Goal: Task Accomplishment & Management: Manage account settings

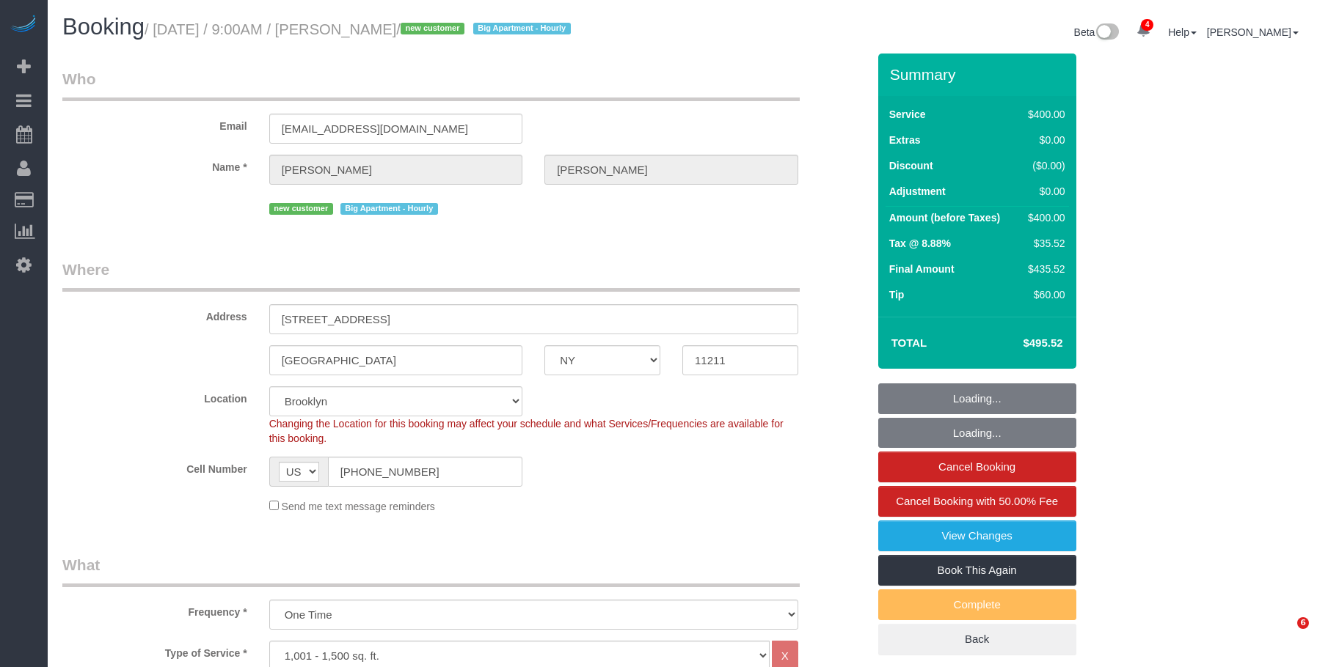
select select "NY"
select select "300"
select select "spot1"
select select "number:56"
select select "number:71"
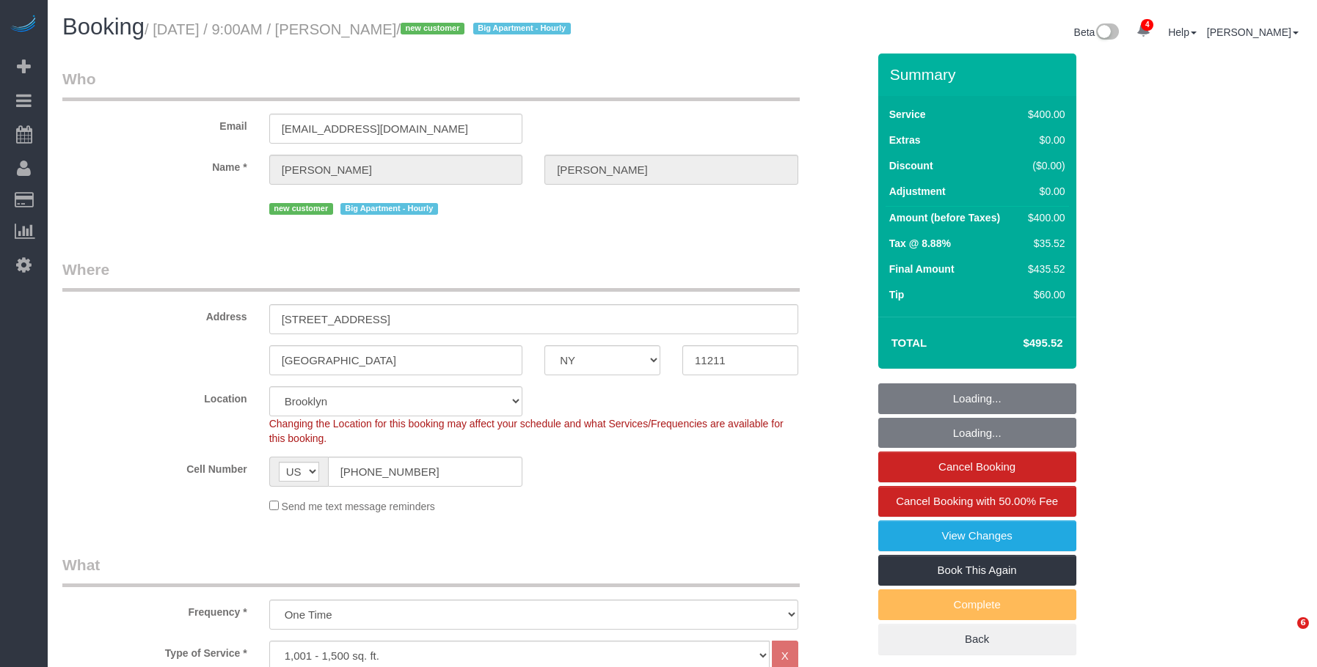
select select "number:15"
select select "number:5"
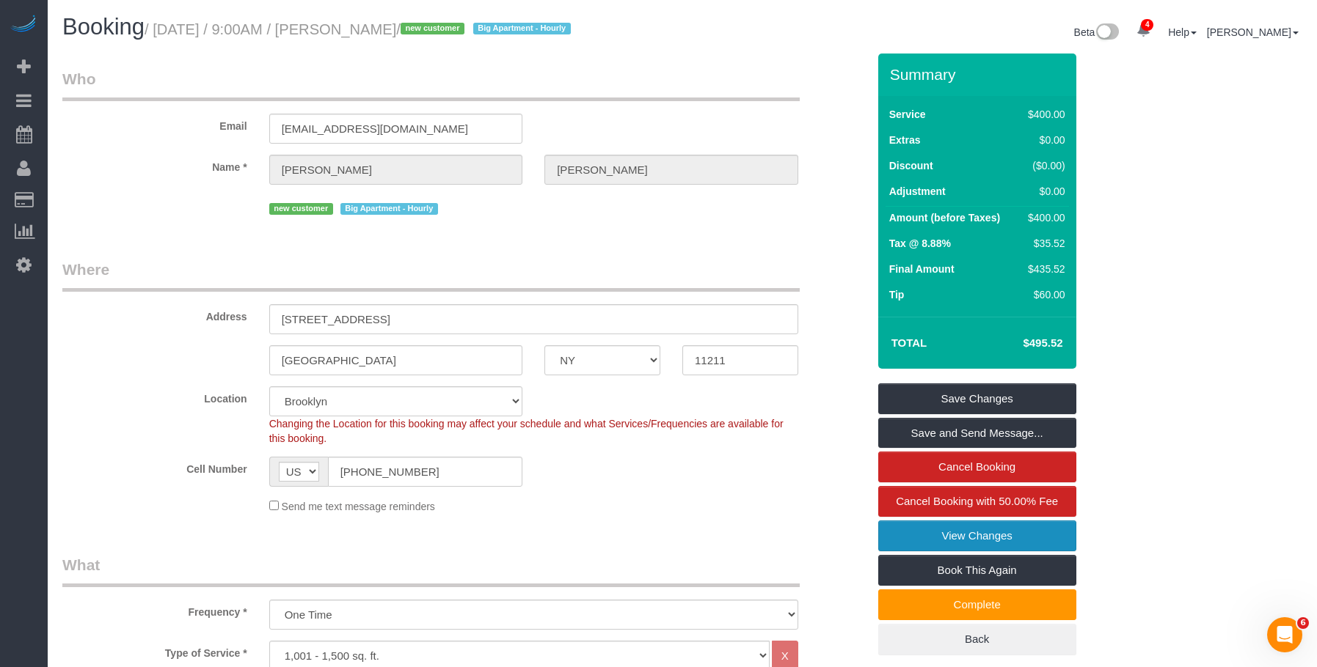
click at [914, 532] on link "View Changes" at bounding box center [977, 536] width 198 height 31
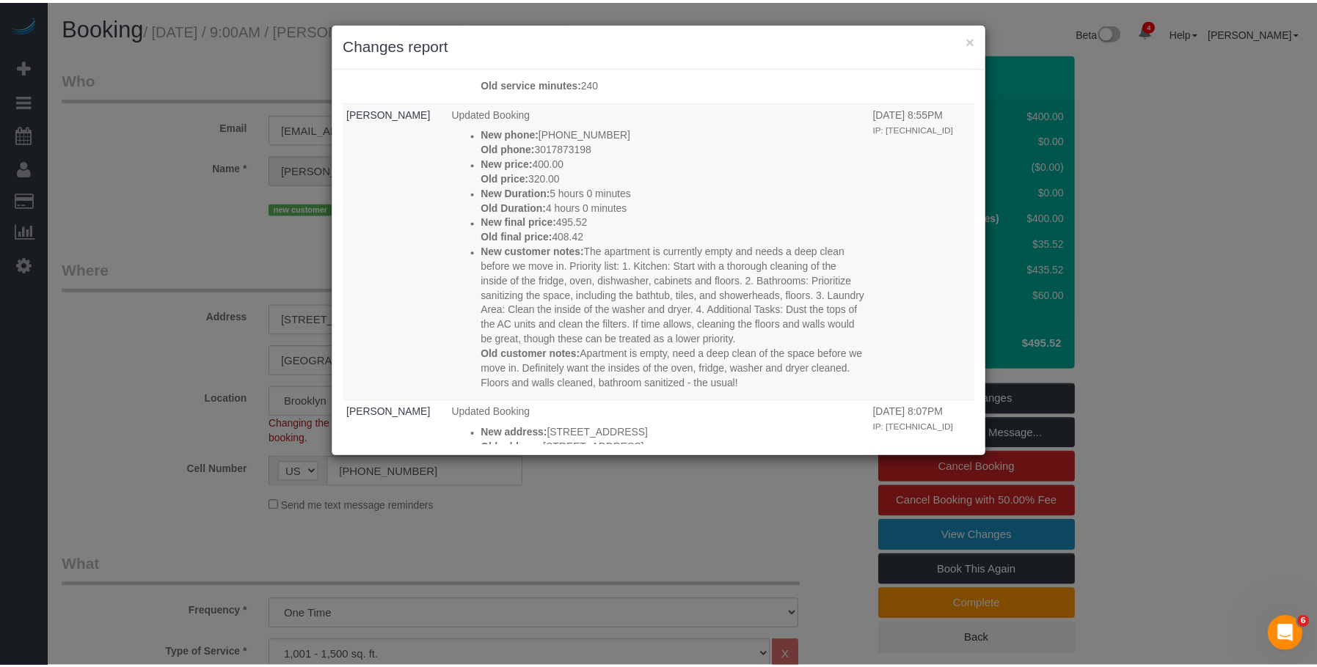
scroll to position [180, 0]
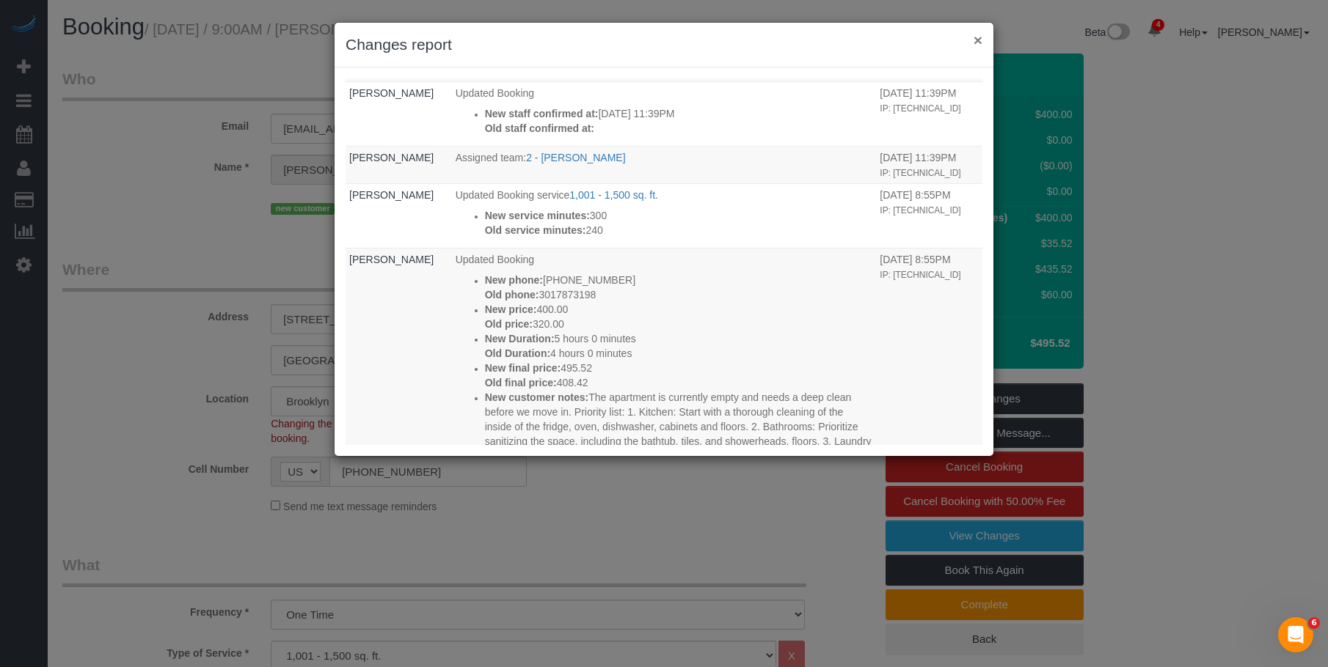
click at [977, 40] on button "×" at bounding box center [977, 39] width 9 height 15
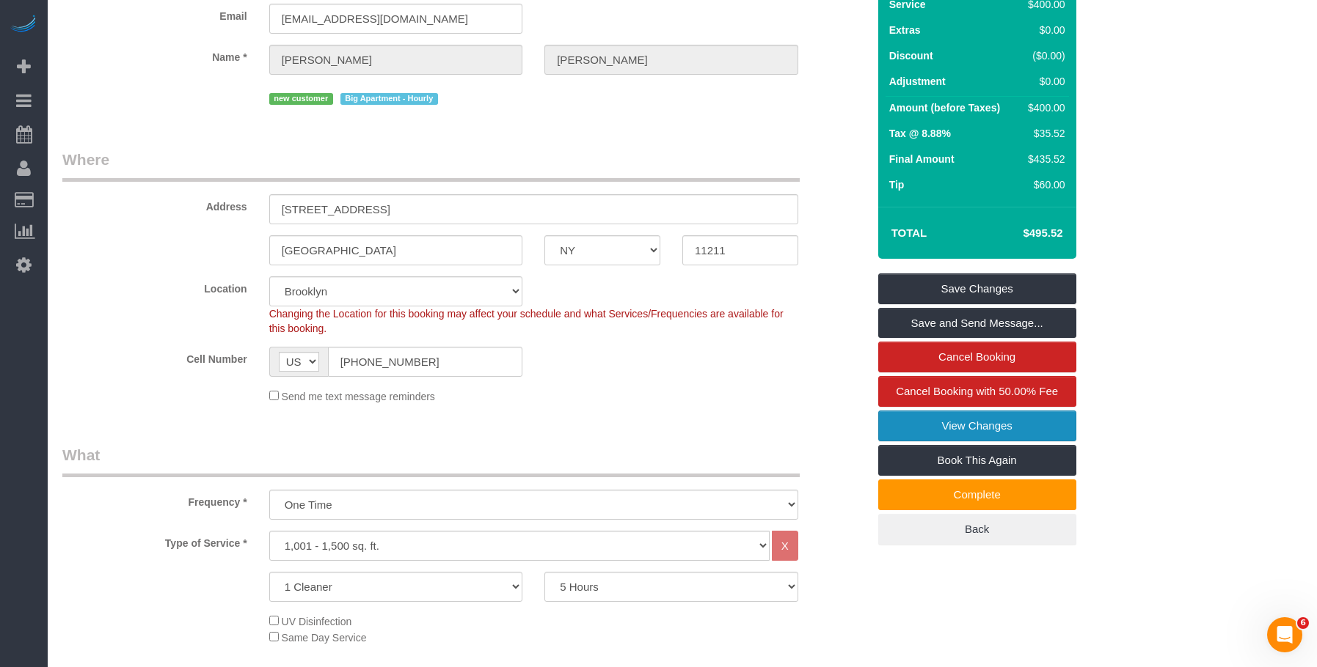
scroll to position [0, 0]
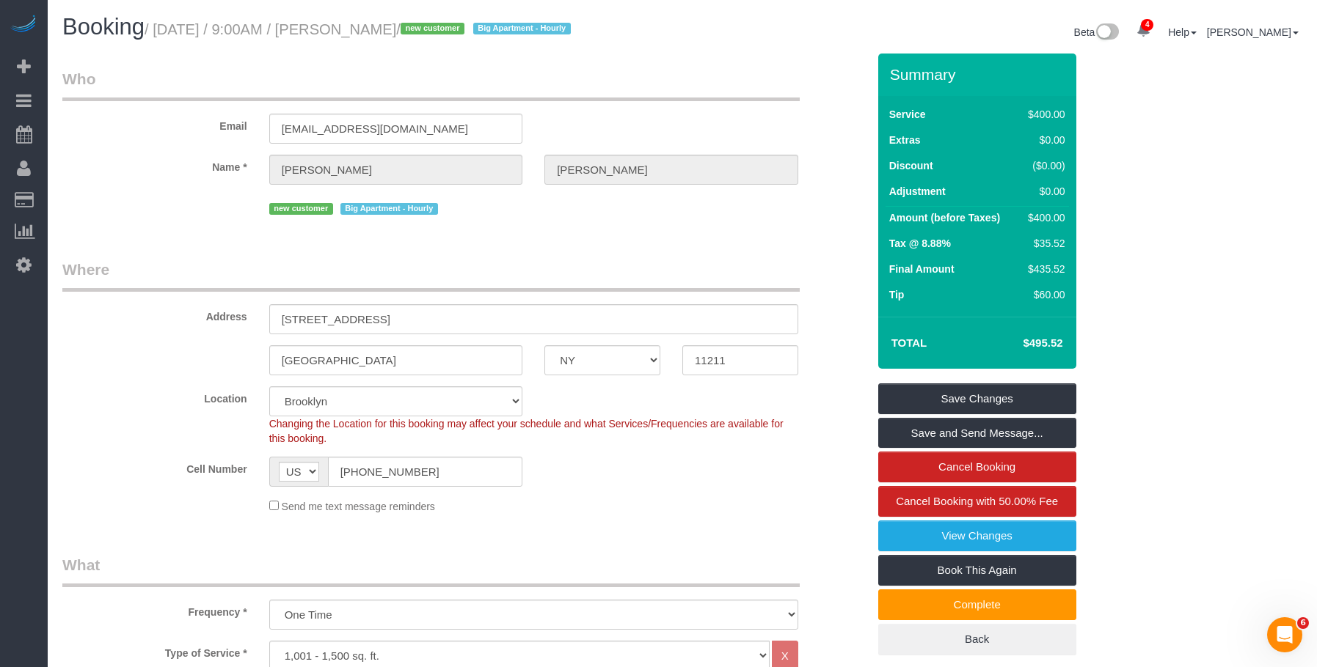
drag, startPoint x: 343, startPoint y: 31, endPoint x: 442, endPoint y: 33, distance: 99.0
click at [442, 33] on small "/ August 27, 2025 / 9:00AM / Amanda Cohen / new customer Big Apartment - Hourly" at bounding box center [359, 29] width 431 height 16
copy small "Amanda Cohen"
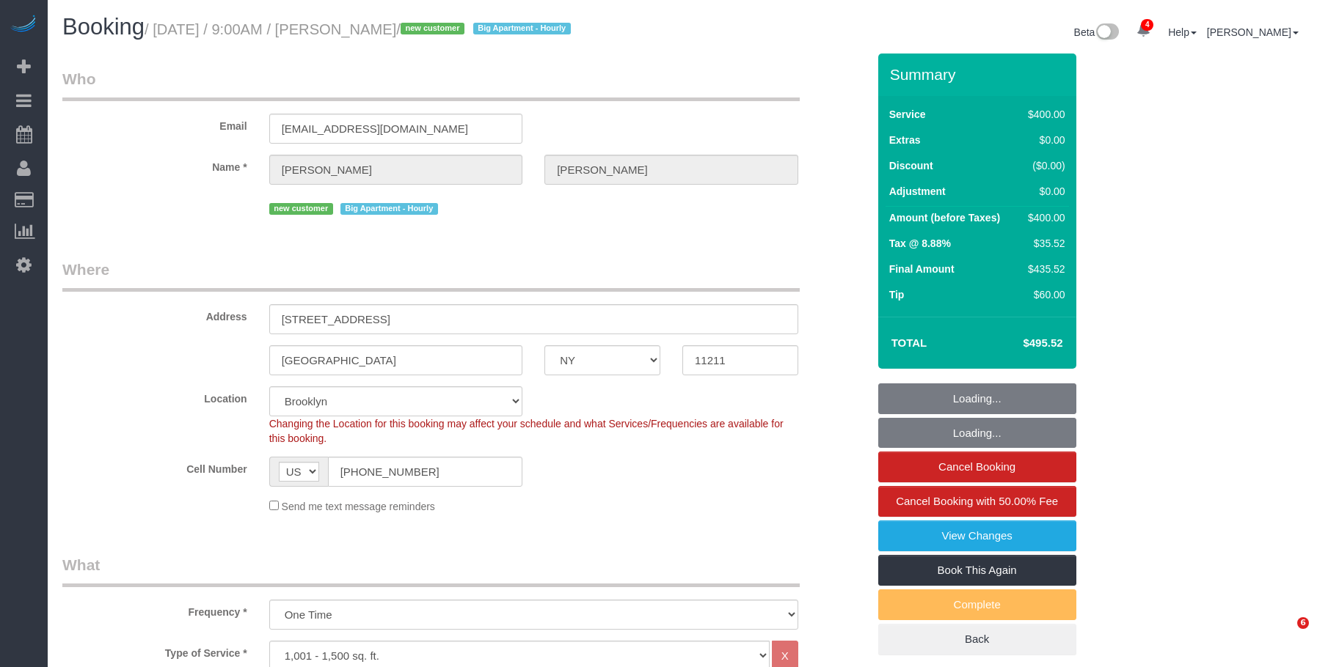
select select "NY"
select select "300"
select select "spot1"
select select "number:56"
select select "number:71"
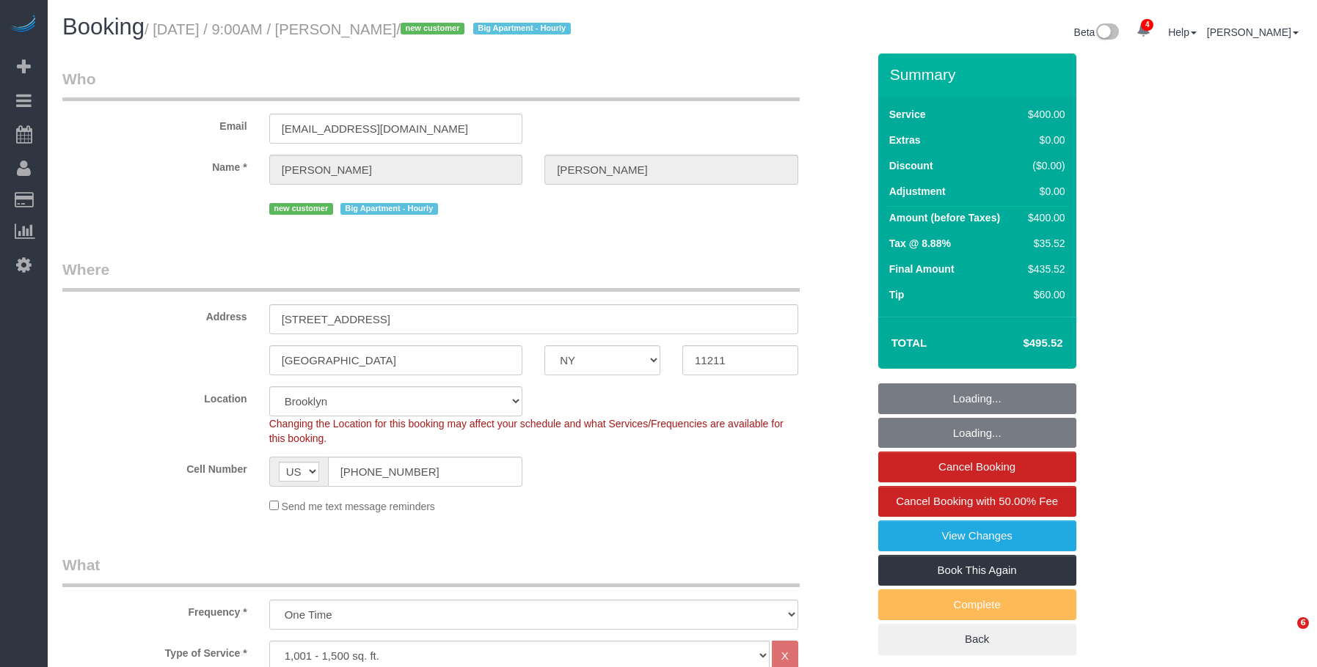
select select "number:15"
select select "number:5"
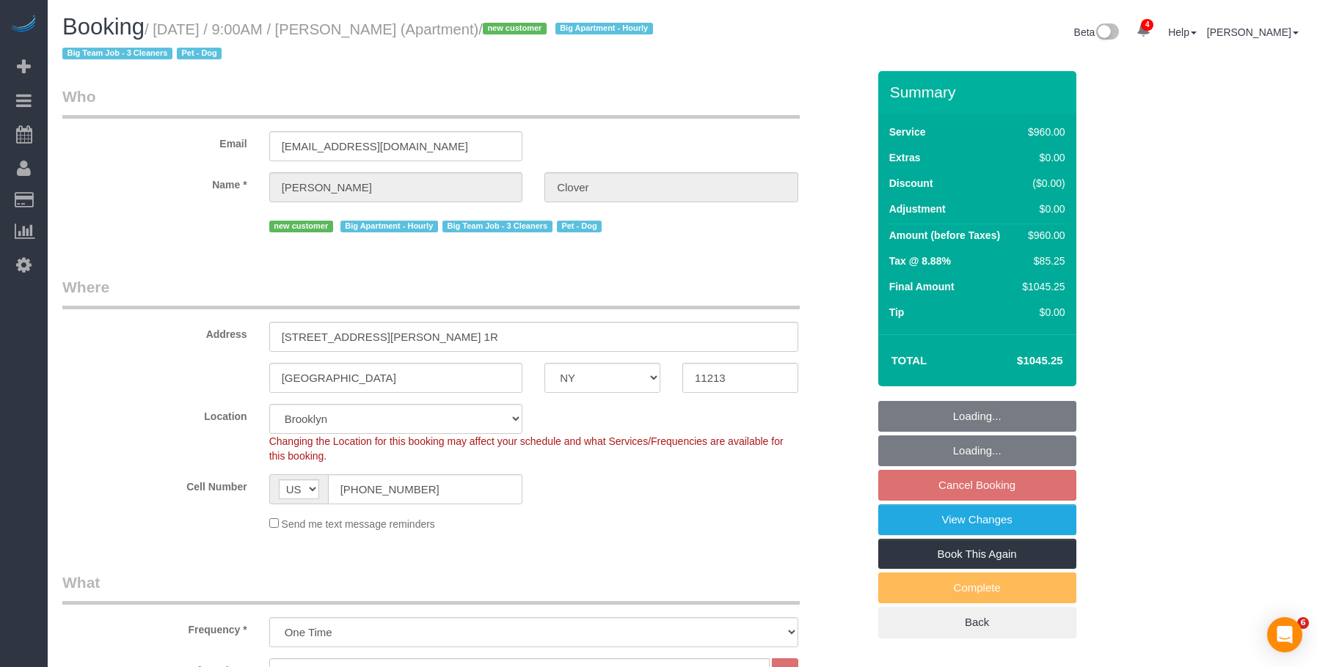
select select "NY"
select select "3"
select select "240"
select select "spot2"
select select "number:57"
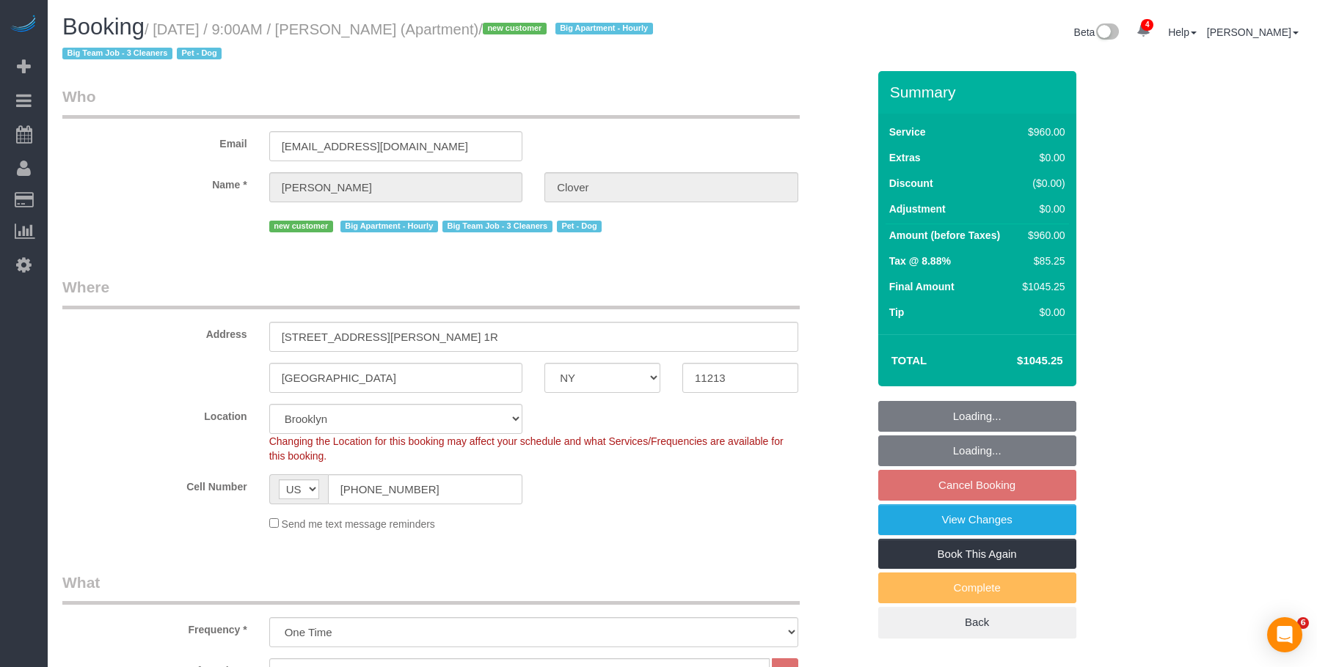
select select "number:70"
select select "number:13"
select select "number:5"
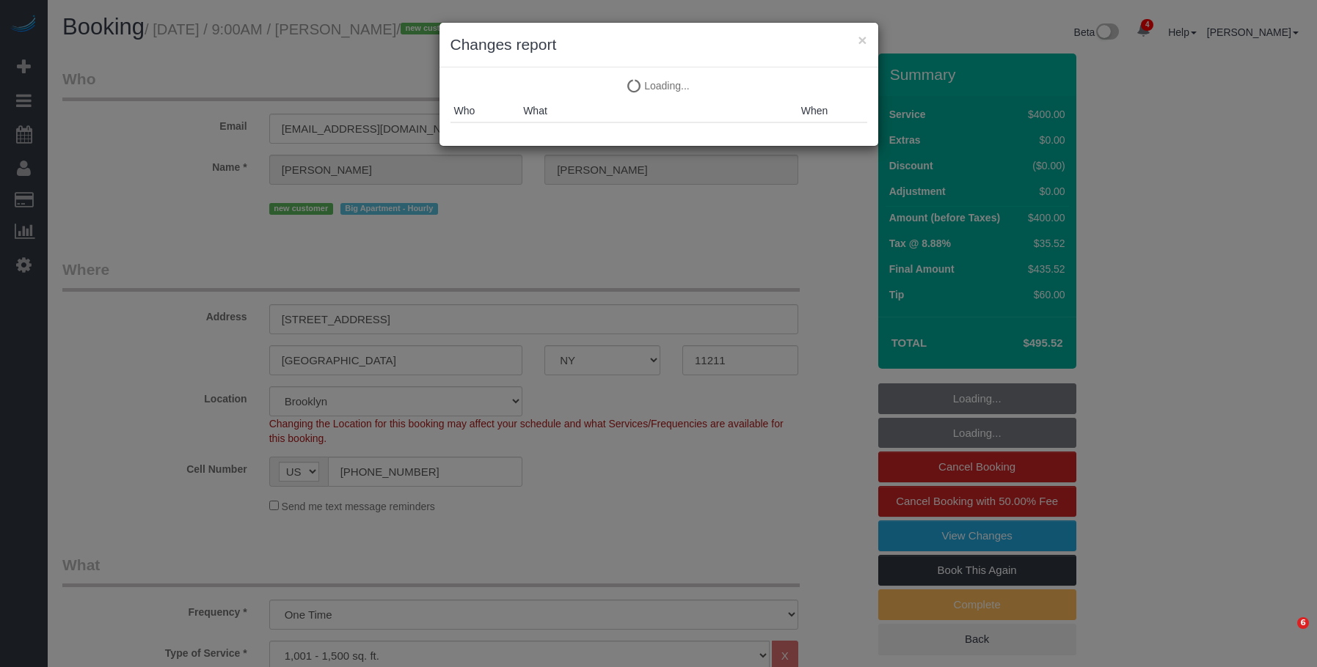
select select "NY"
select select "300"
select select "spot1"
select select "number:56"
select select "number:71"
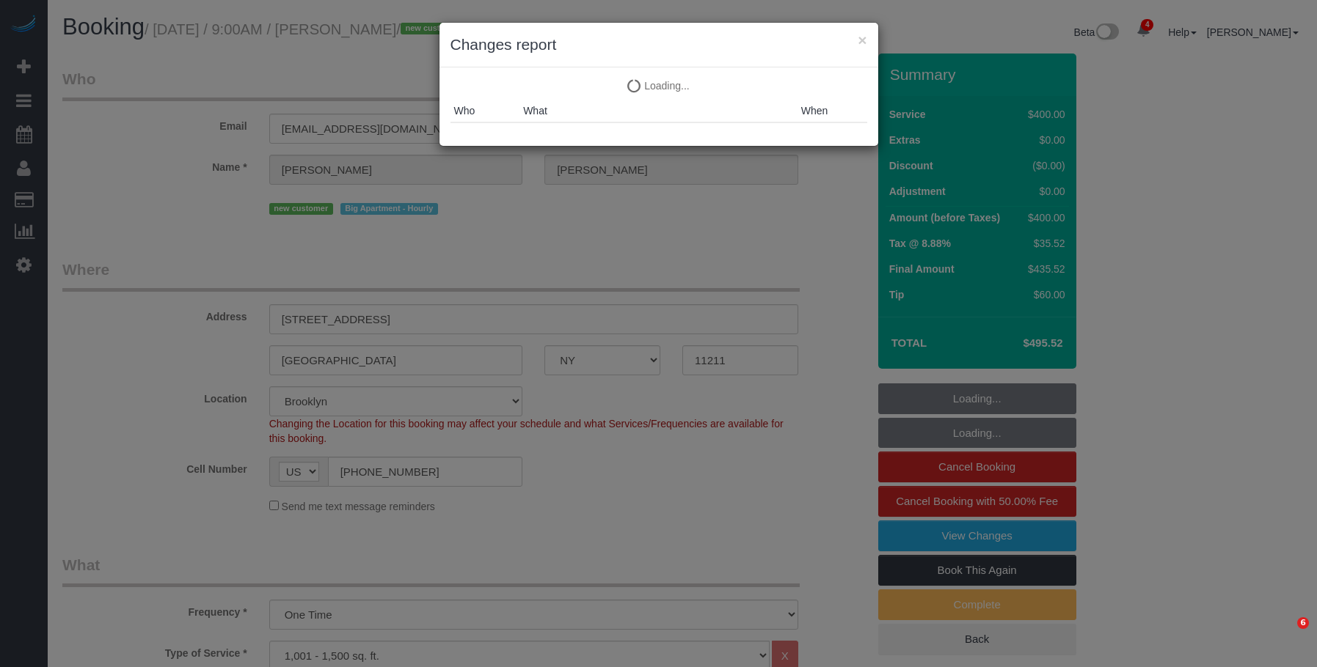
select select "number:15"
select select "number:5"
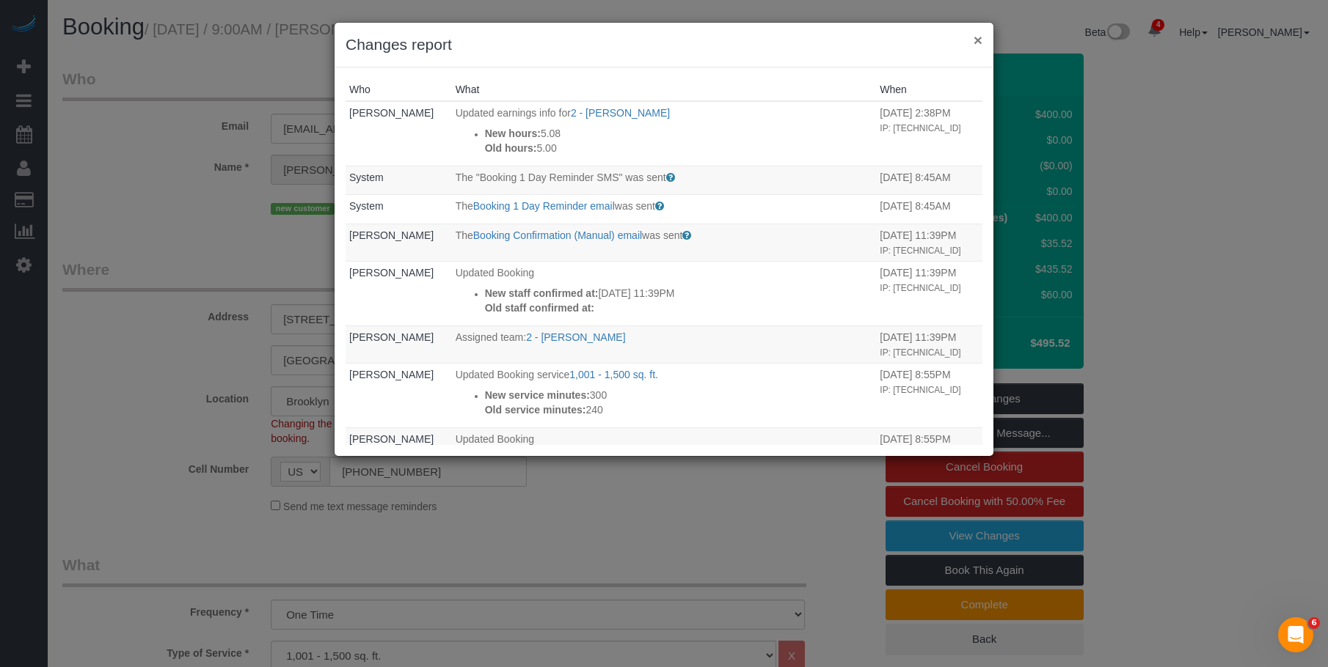
click at [976, 39] on button "×" at bounding box center [977, 39] width 9 height 15
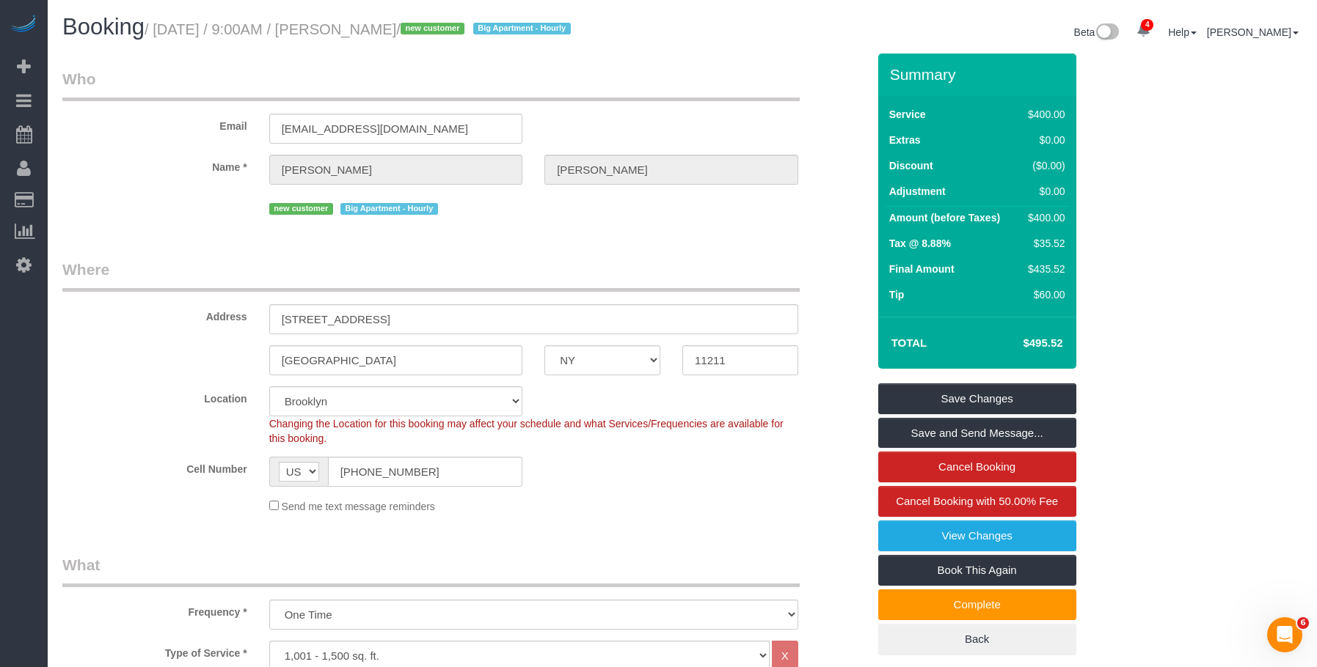
drag, startPoint x: 343, startPoint y: 33, endPoint x: 443, endPoint y: 25, distance: 100.8
click at [443, 25] on small "/ August 27, 2025 / 9:00AM / Amanda Cohen / new customer Big Apartment - Hourly" at bounding box center [359, 29] width 431 height 16
copy small "Amanda Cohen"
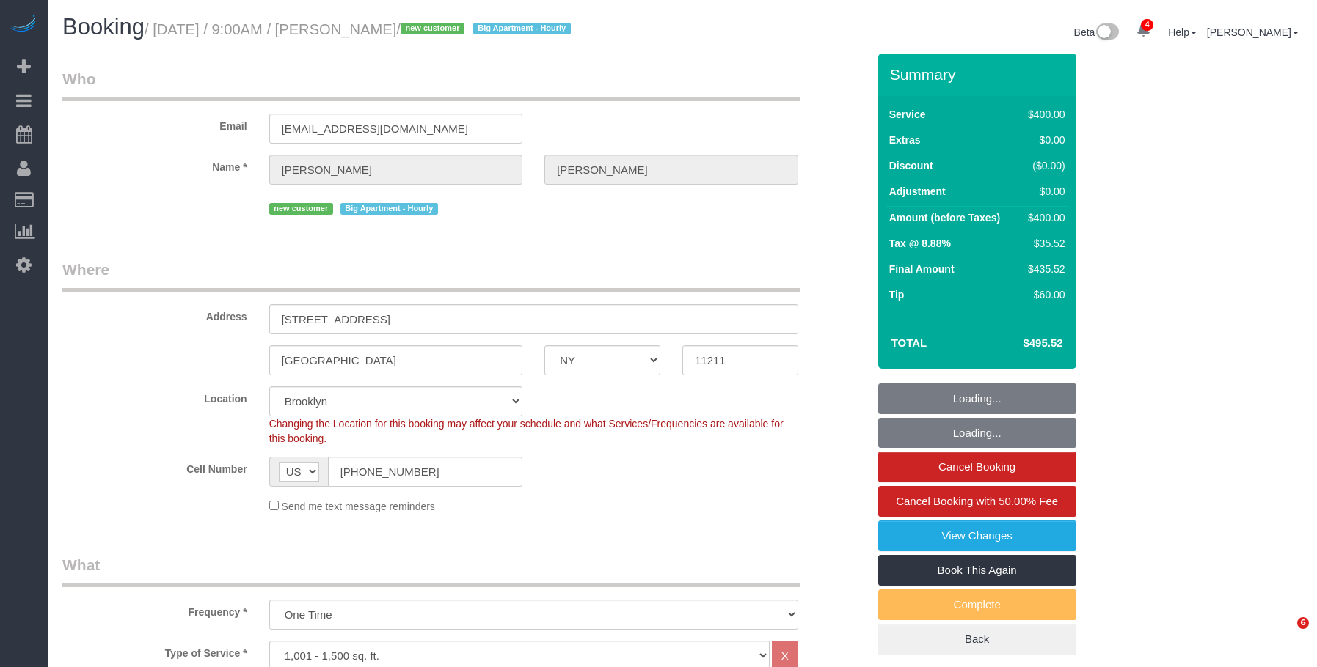
select select "NY"
select select "300"
select select "spot1"
select select "number:56"
select select "number:71"
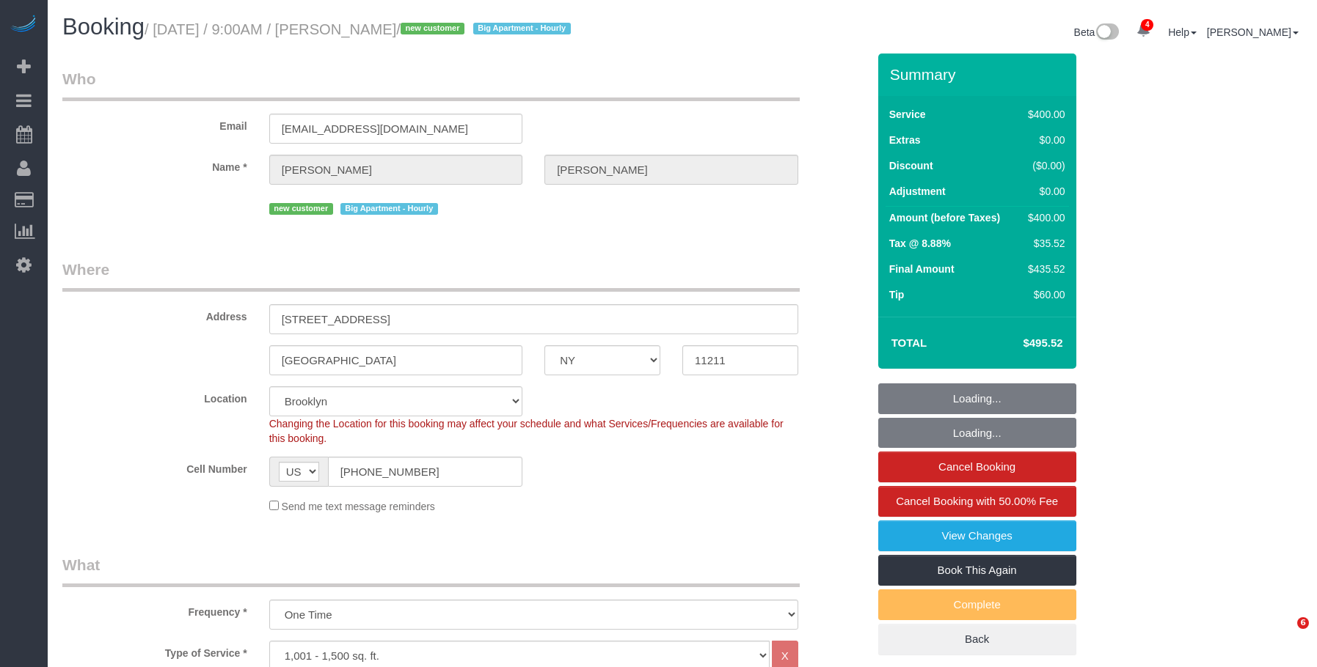
select select "number:15"
select select "number:5"
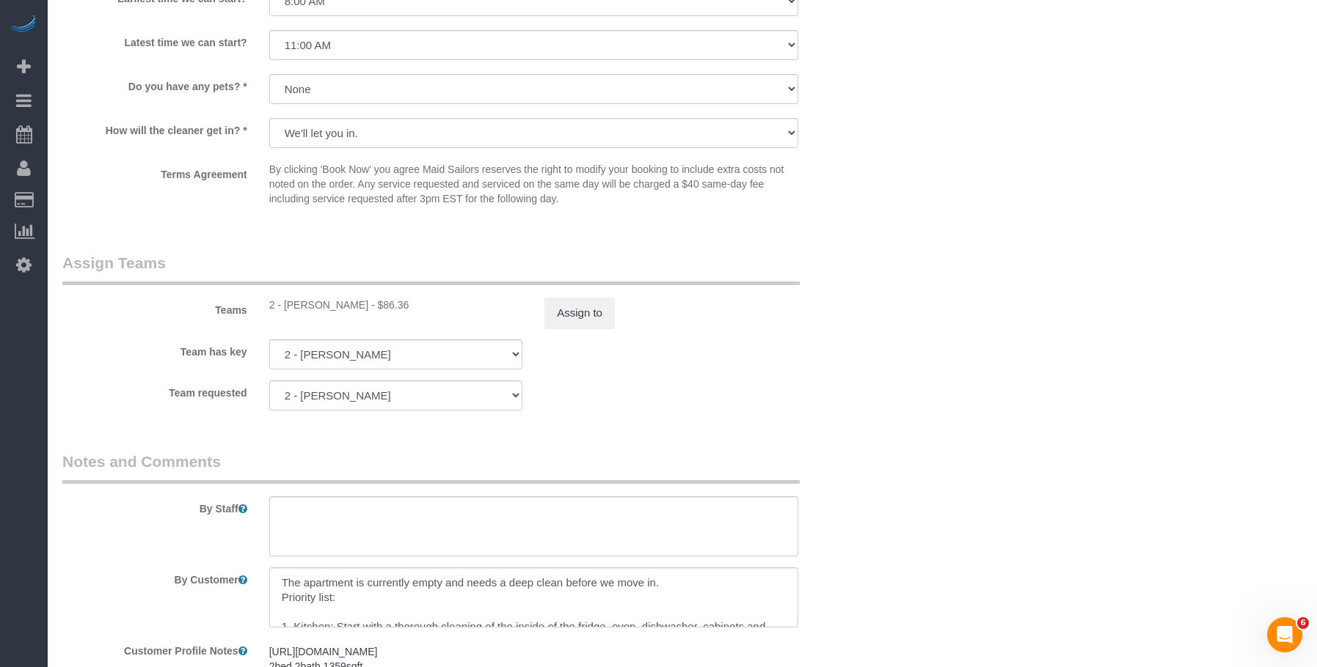
scroll to position [1540, 0]
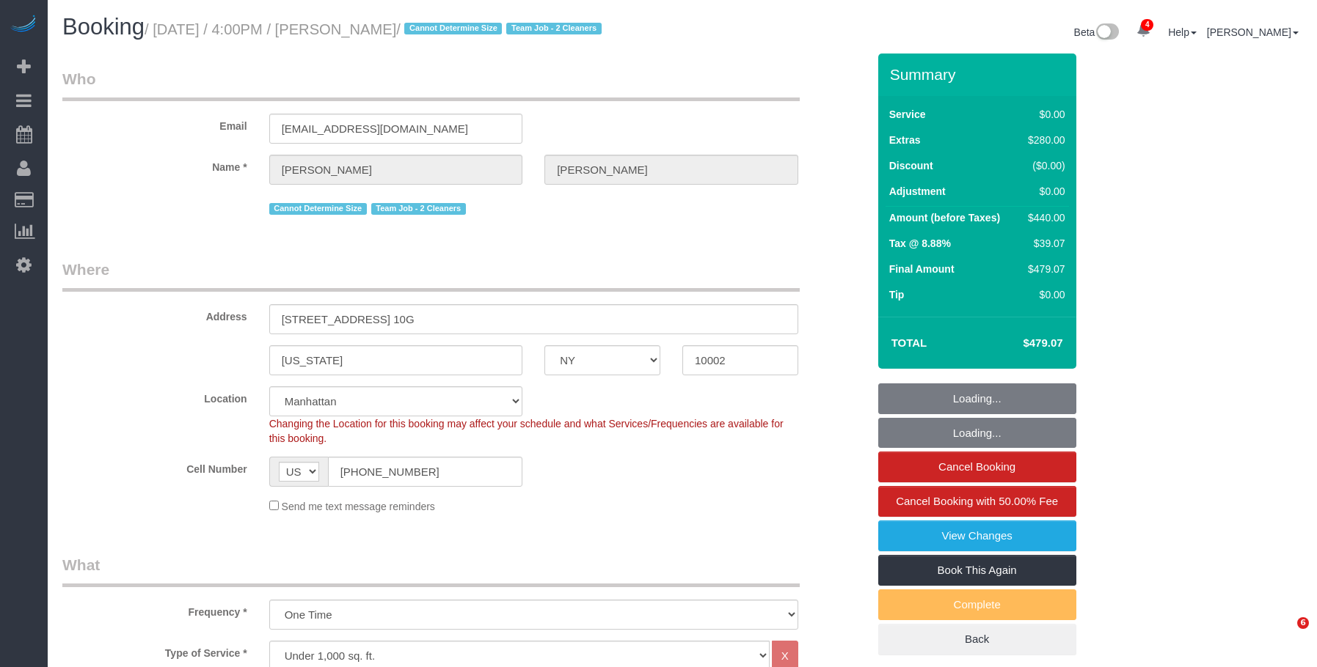
select select "NY"
select select "1"
select select "string:stripe-pm_1RjS4Z4VGloSiKo73pN9mV8I"
select select "spot1"
select select "number:89"
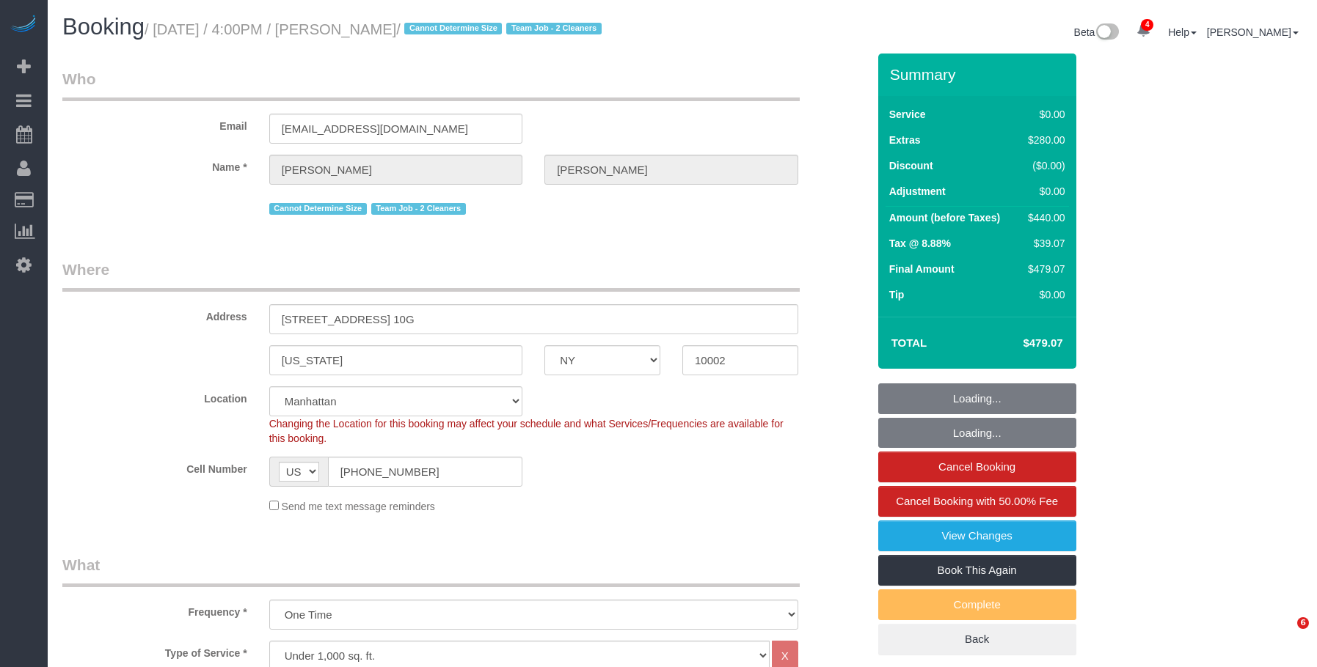
select select "number:90"
select select "number:15"
select select "number:5"
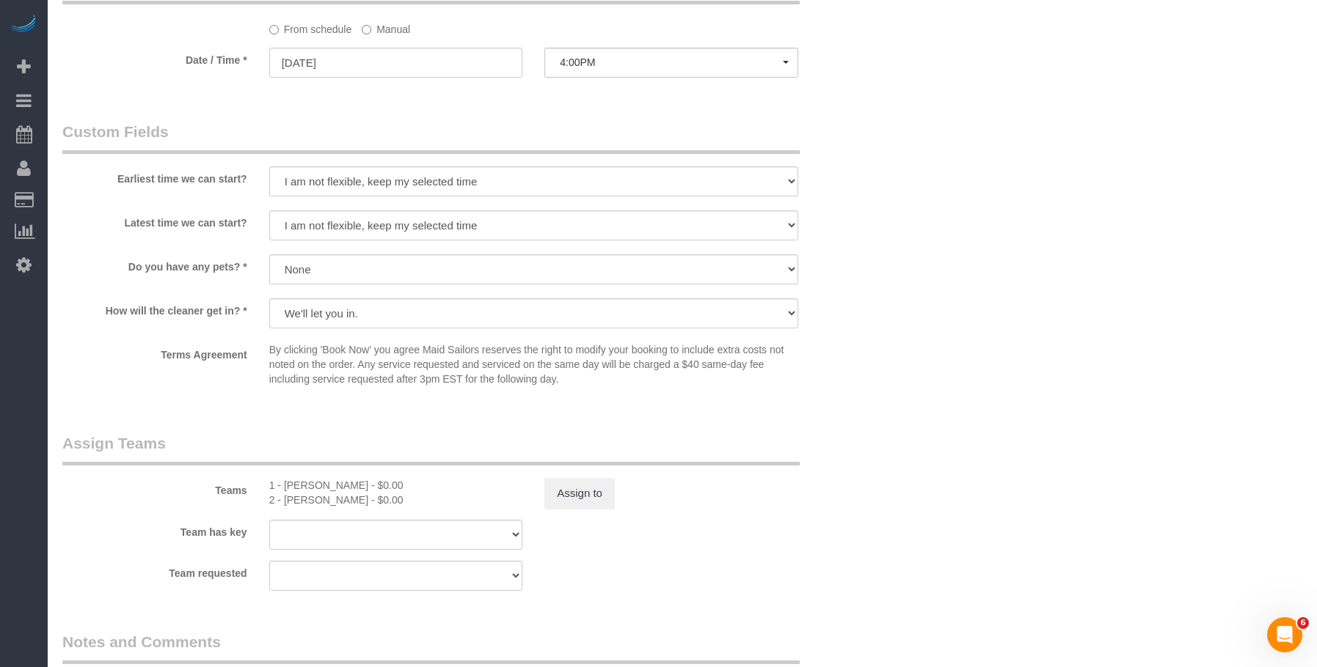
scroll to position [1540, 0]
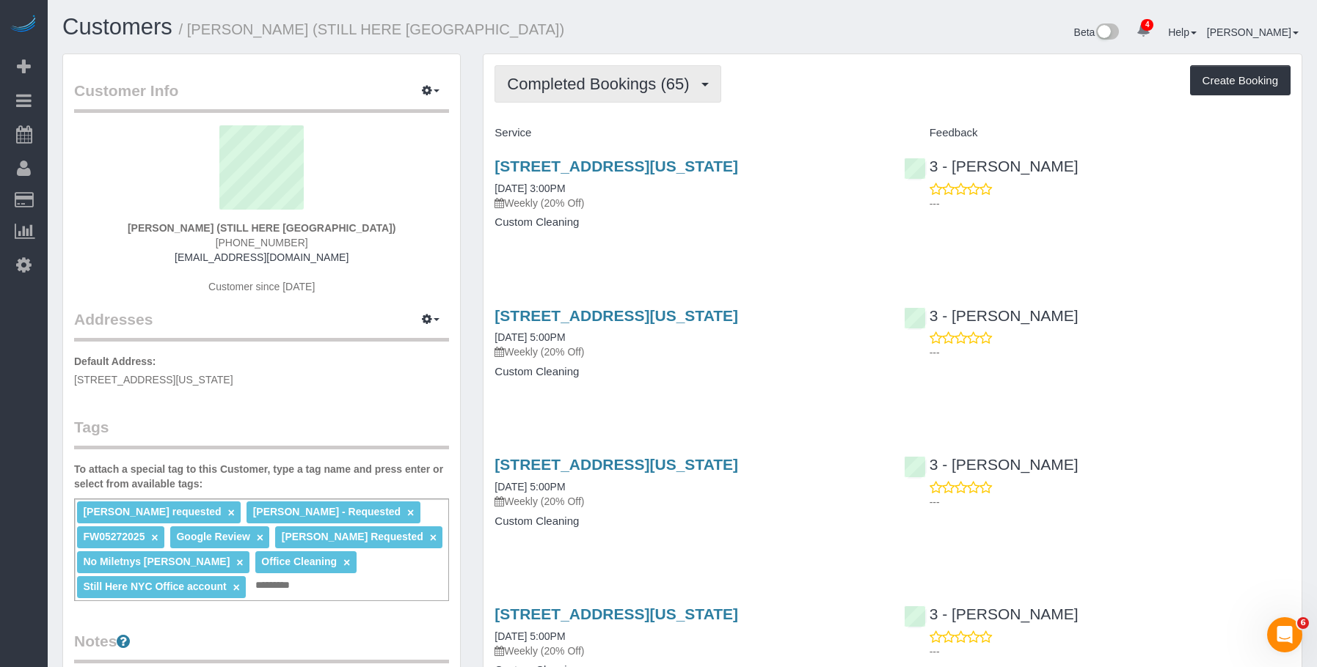
click at [585, 65] on button "Completed Bookings (65)" at bounding box center [607, 83] width 226 height 37
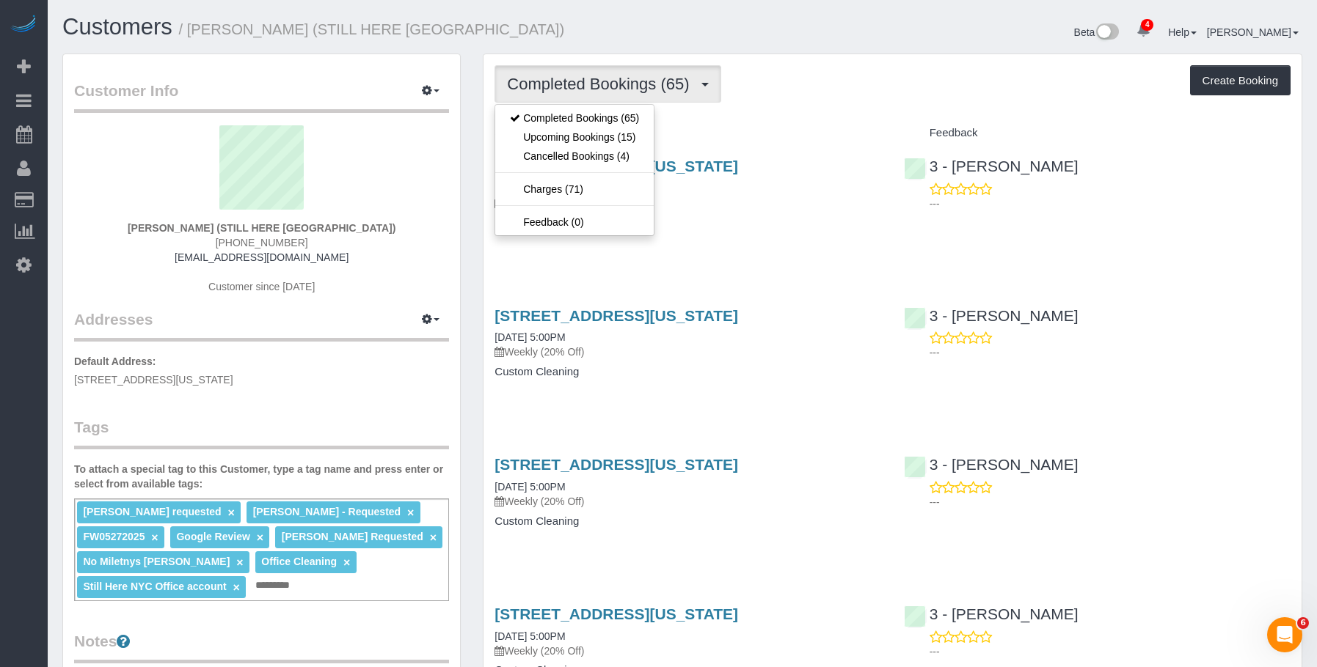
click at [827, 85] on div "Completed Bookings (65) Completed Bookings (65) Upcoming Bookings (15) Cancelle…" at bounding box center [892, 83] width 796 height 37
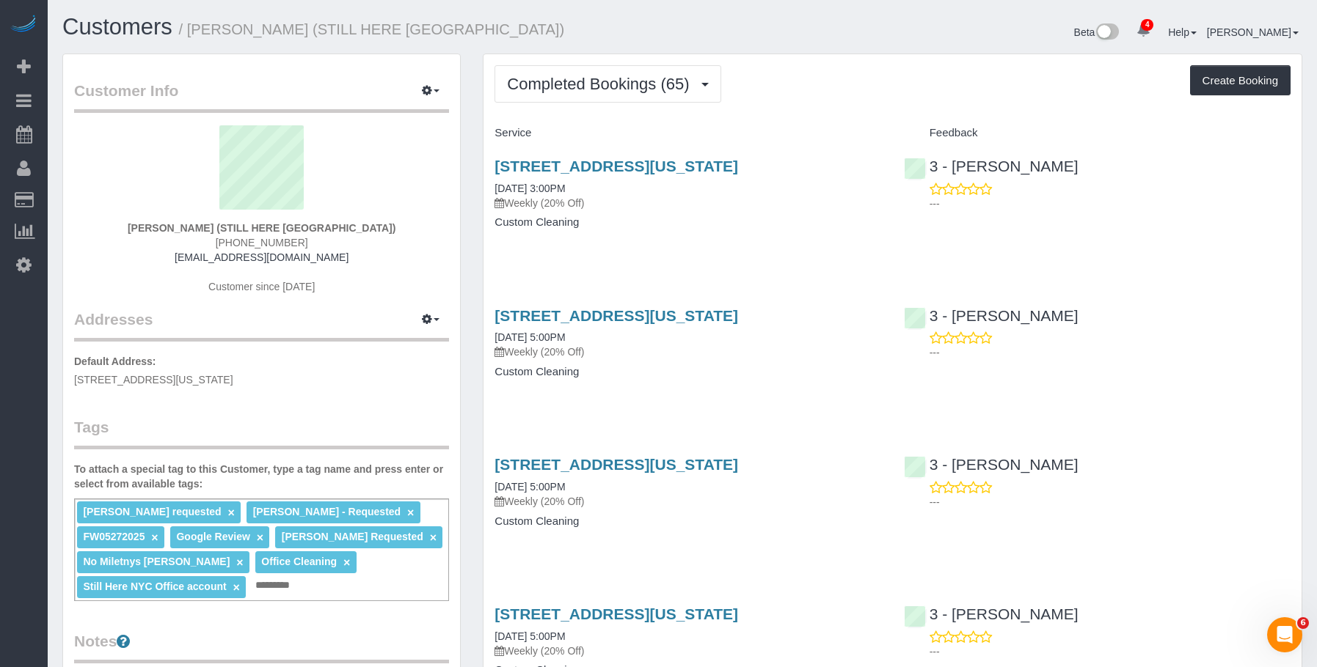
click at [852, 82] on div "Completed Bookings (65) Completed Bookings (65) Upcoming Bookings (15) Cancelle…" at bounding box center [892, 83] width 796 height 37
click at [617, 78] on span "Completed Bookings (65)" at bounding box center [601, 84] width 189 height 18
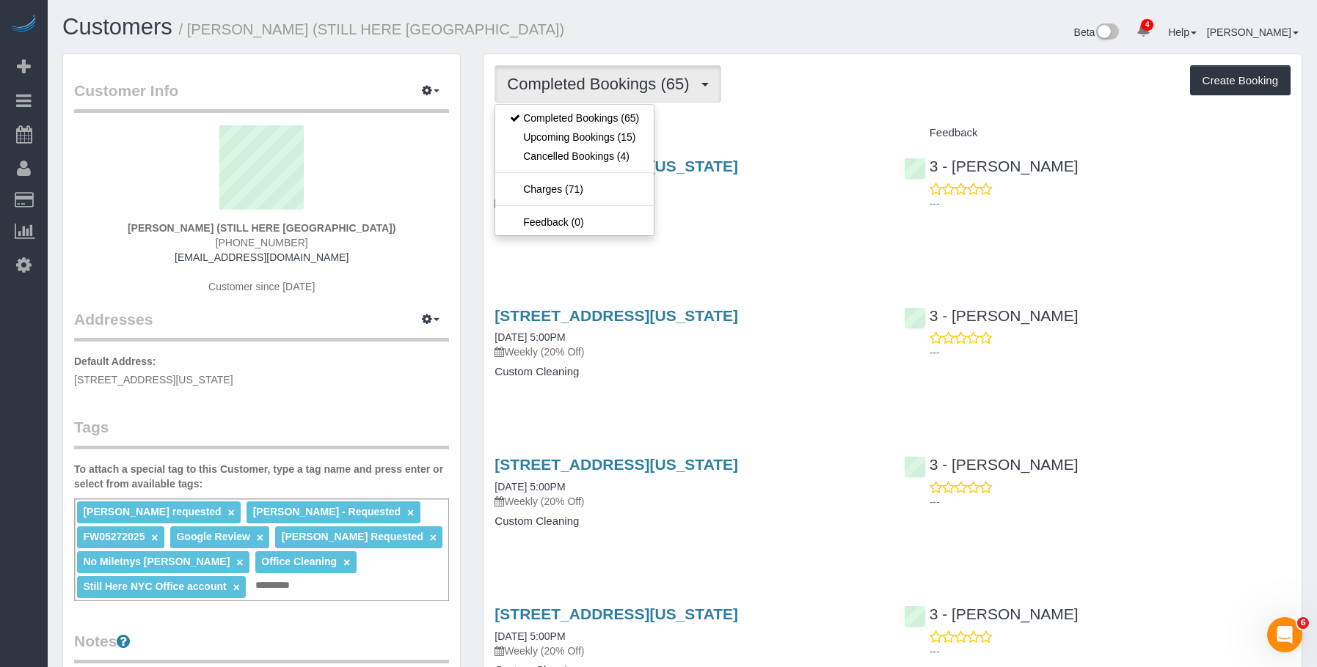
click at [898, 88] on div "Completed Bookings (65) Completed Bookings (65) Upcoming Bookings (15) Cancelle…" at bounding box center [892, 83] width 796 height 37
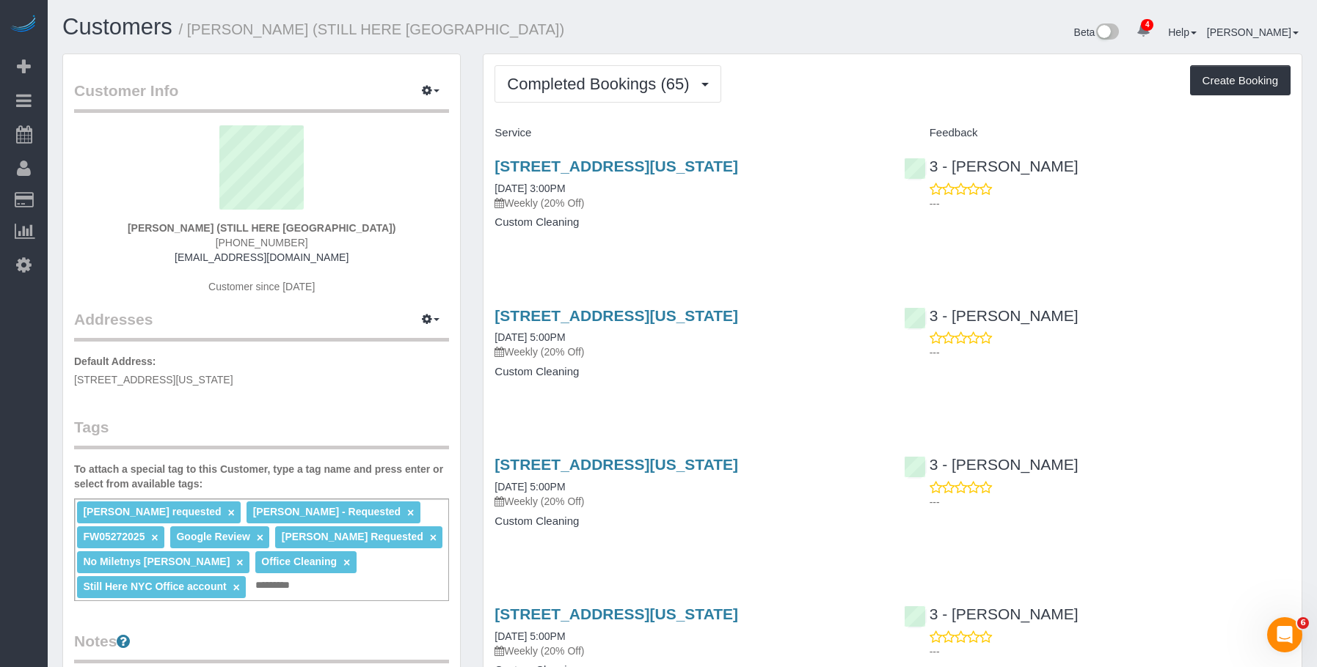
click at [625, 221] on h4 "Custom Cleaning" at bounding box center [687, 222] width 387 height 12
click at [711, 157] on div "167 Canal Street, 3rd Floor, New York, NY 10013 08/19/2025 3:00PM Weekly (20% O…" at bounding box center [687, 201] width 409 height 113
click at [733, 159] on link "167 Canal Street, 3rd Floor, New York, NY 10013" at bounding box center [615, 166] width 243 height 17
click at [648, 78] on span "Completed Bookings (65)" at bounding box center [601, 84] width 189 height 18
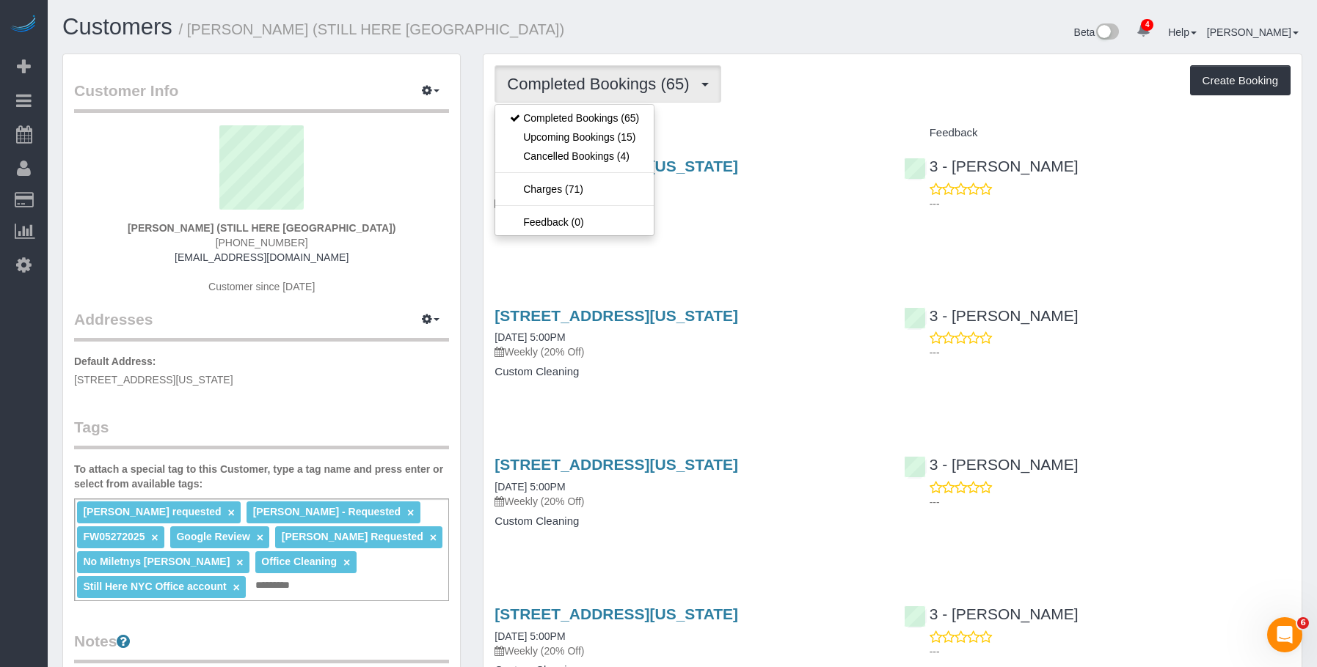
click at [860, 102] on div "Completed Bookings (65) Completed Bookings (65) Upcoming Bookings (15) Cancelle…" at bounding box center [892, 83] width 796 height 37
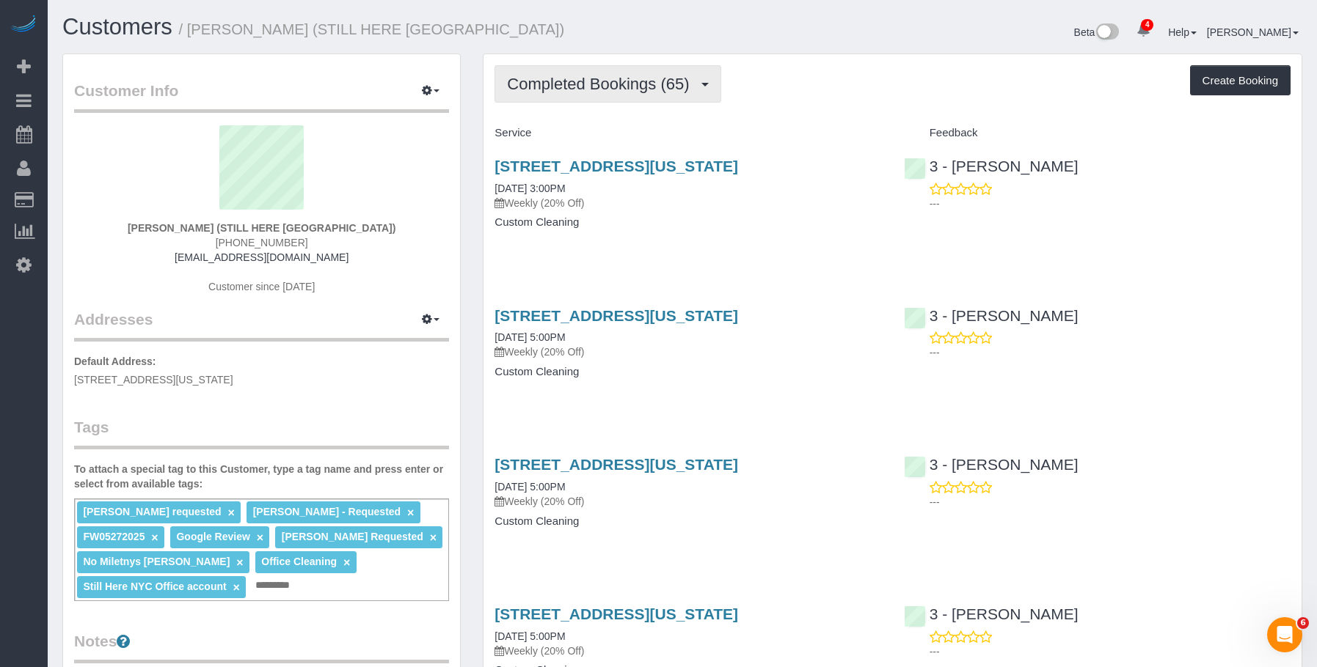
click at [632, 78] on span "Completed Bookings (65)" at bounding box center [601, 84] width 189 height 18
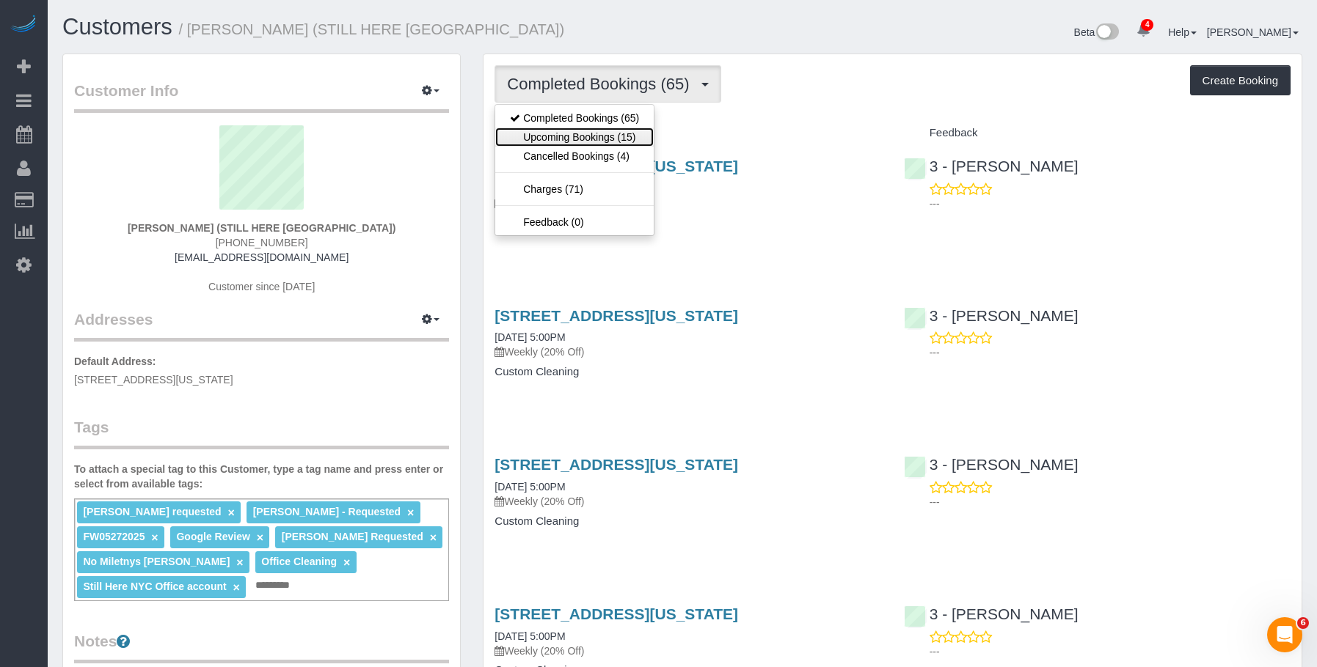
click at [594, 136] on link "Upcoming Bookings (15)" at bounding box center [574, 137] width 158 height 19
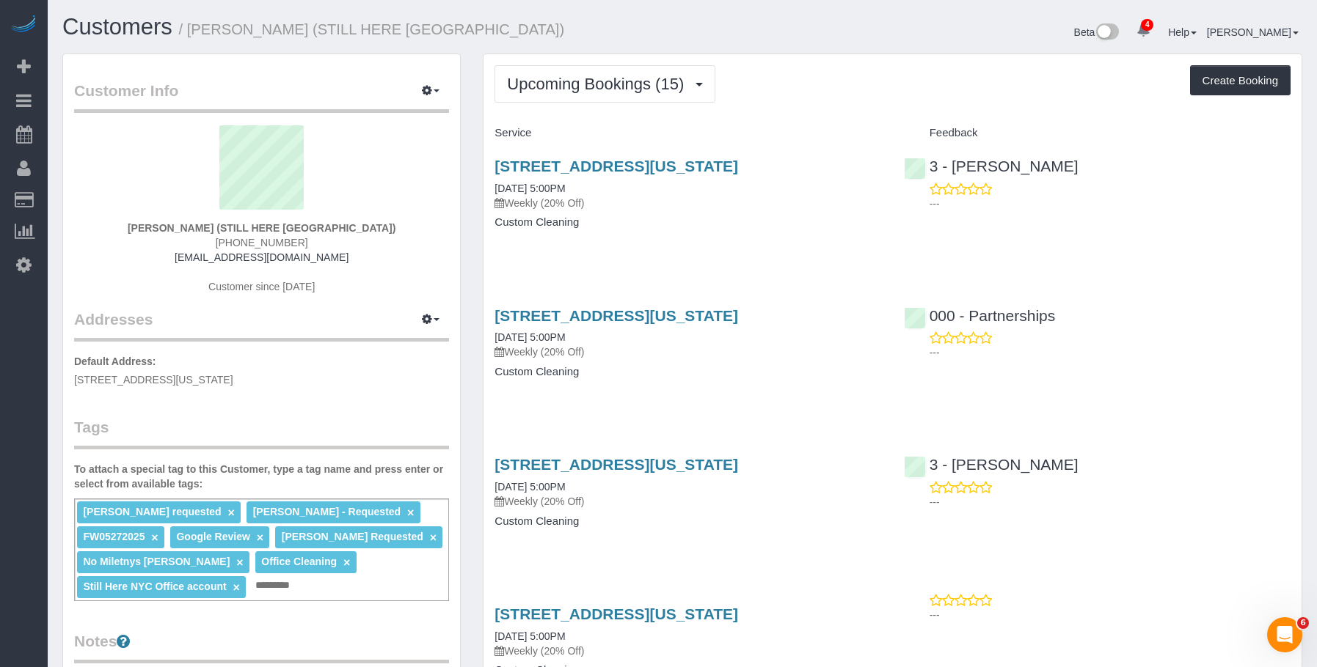
drag, startPoint x: 692, startPoint y: 205, endPoint x: 706, endPoint y: 177, distance: 30.2
click at [693, 204] on p "Weekly (20% Off)" at bounding box center [687, 203] width 387 height 15
click at [721, 166] on link "167 Canal Street, 3rd Floor, New York, NY 10013" at bounding box center [615, 166] width 243 height 17
drag, startPoint x: 853, startPoint y: 67, endPoint x: 940, endPoint y: 35, distance: 92.8
click at [856, 65] on div "Upcoming Bookings (15) Completed Bookings (65) Upcoming Bookings (15) Cancelled…" at bounding box center [892, 83] width 796 height 37
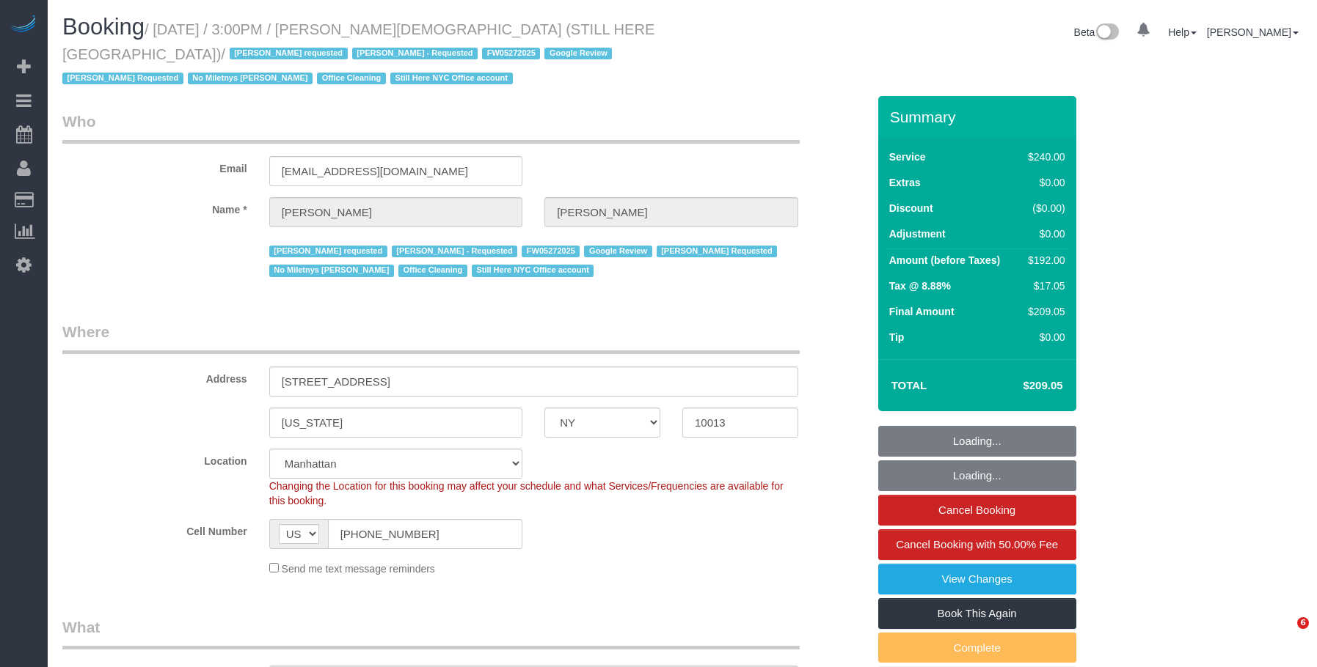
select select "NY"
select select "180"
select select "spot1"
select select "number:89"
select select "number:90"
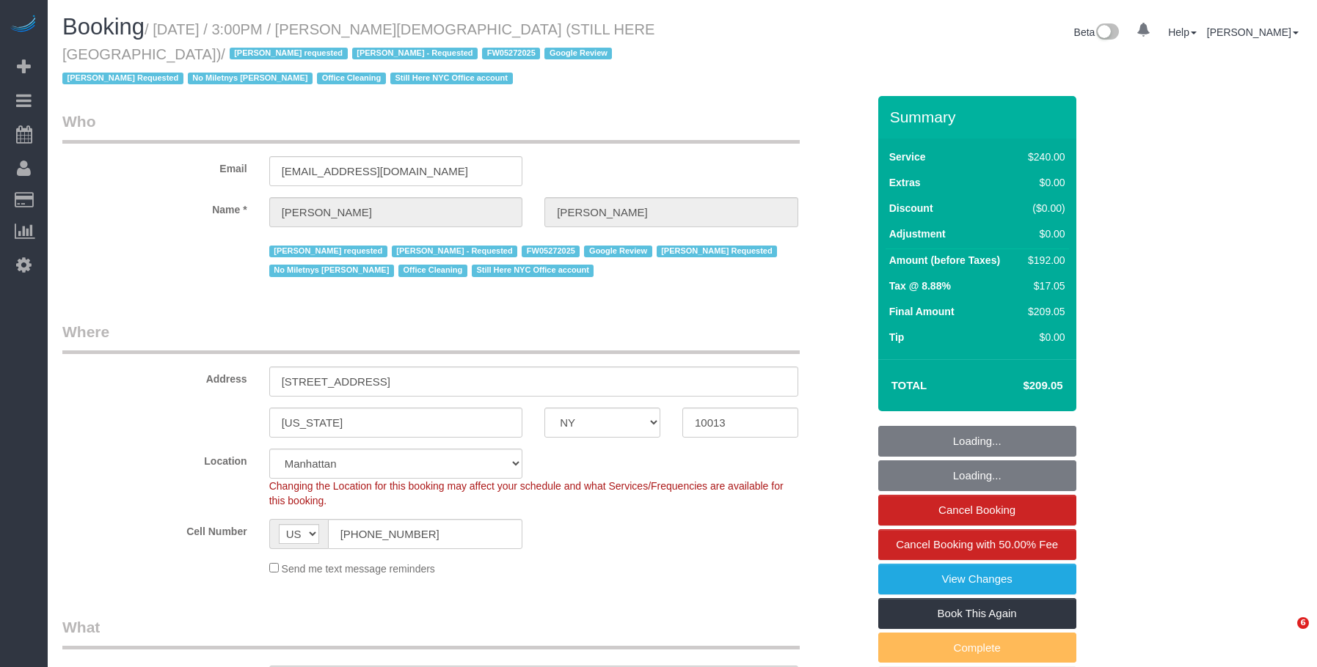
select select "number:15"
select select "number:5"
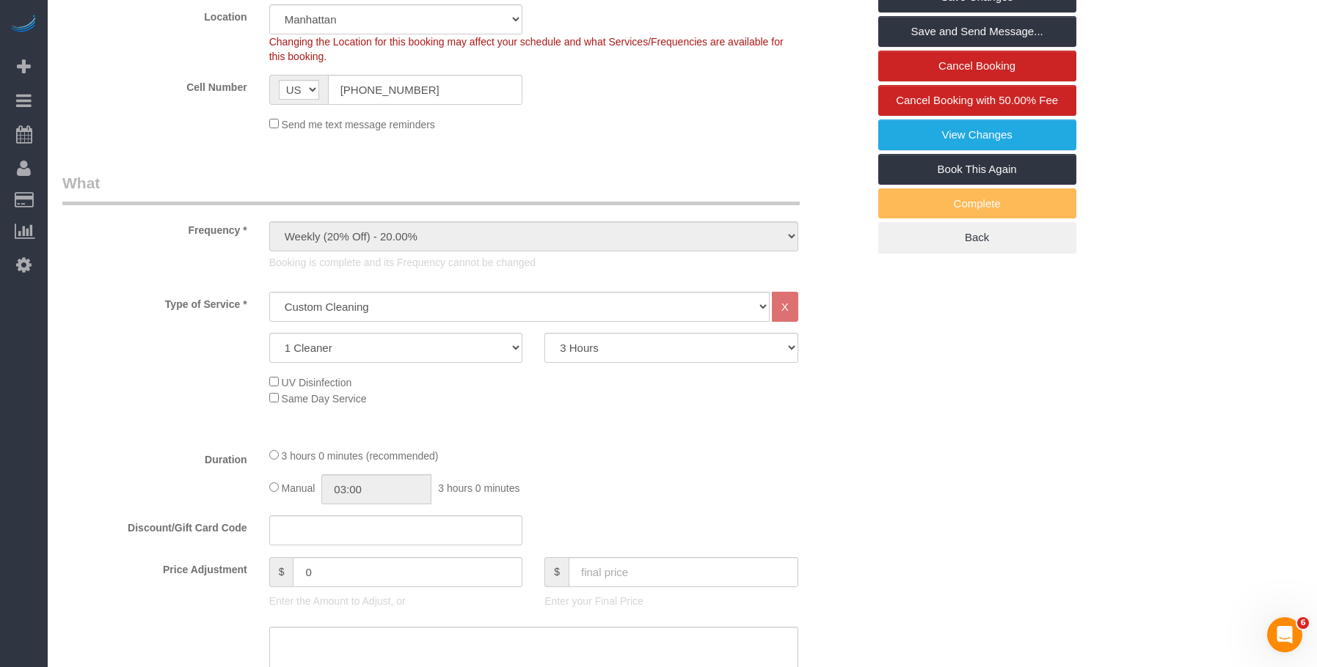
scroll to position [440, 0]
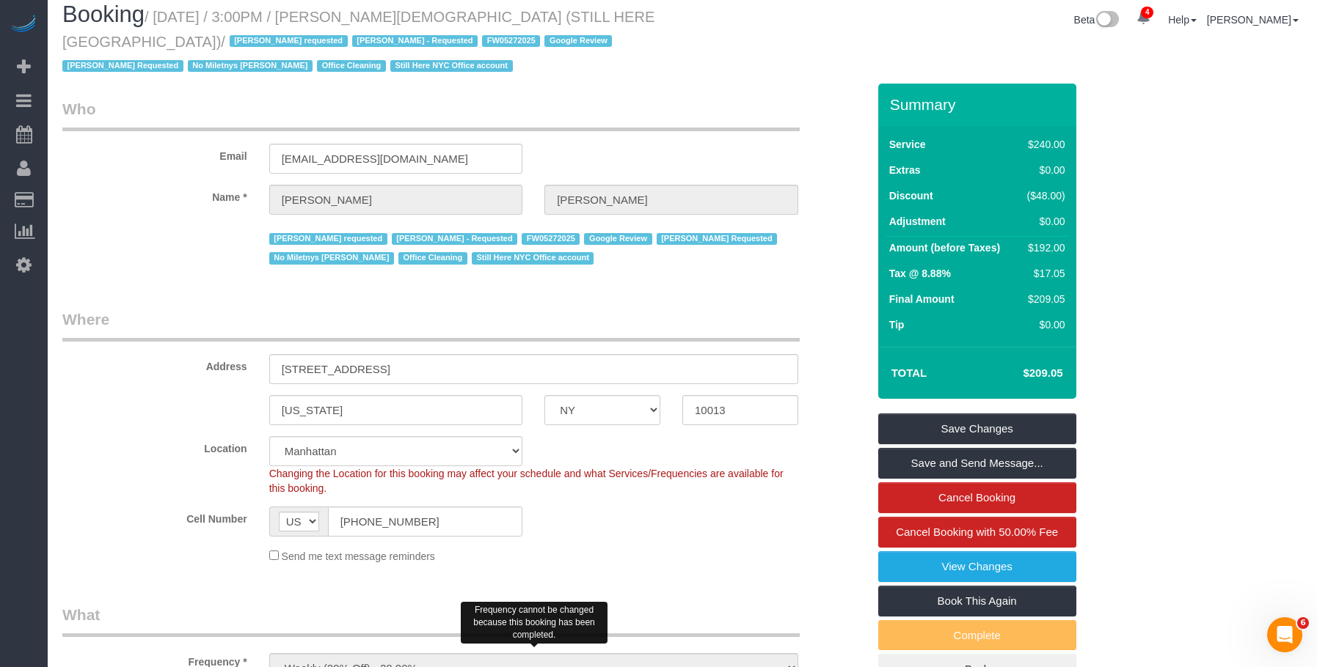
scroll to position [0, 0]
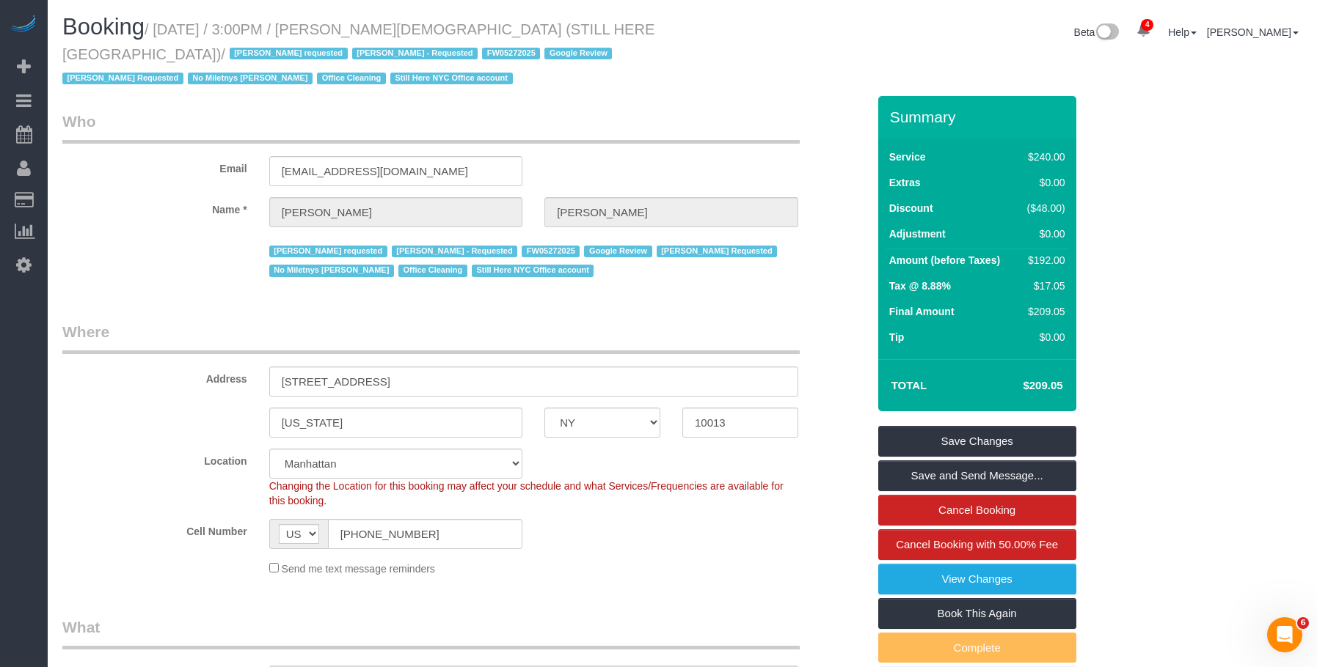
click at [518, 117] on legend "Who" at bounding box center [430, 127] width 737 height 33
click at [23, 266] on icon at bounding box center [23, 265] width 15 height 18
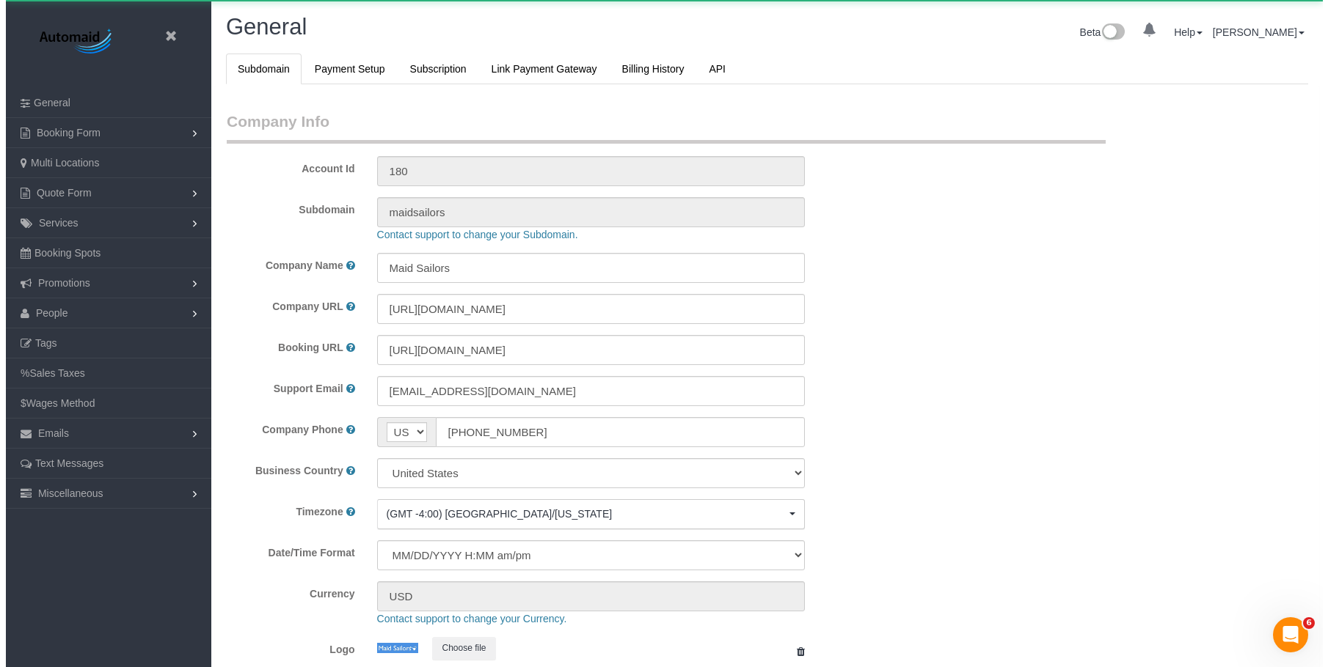
scroll to position [3110, 1317]
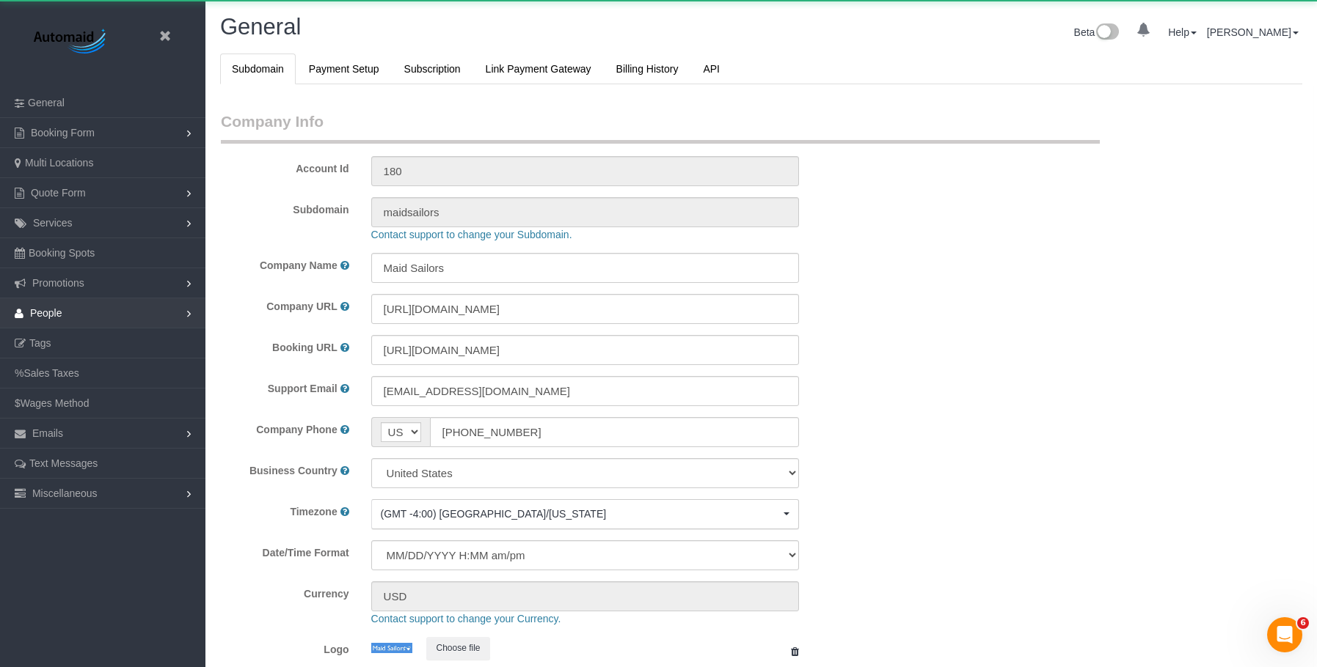
select select "425"
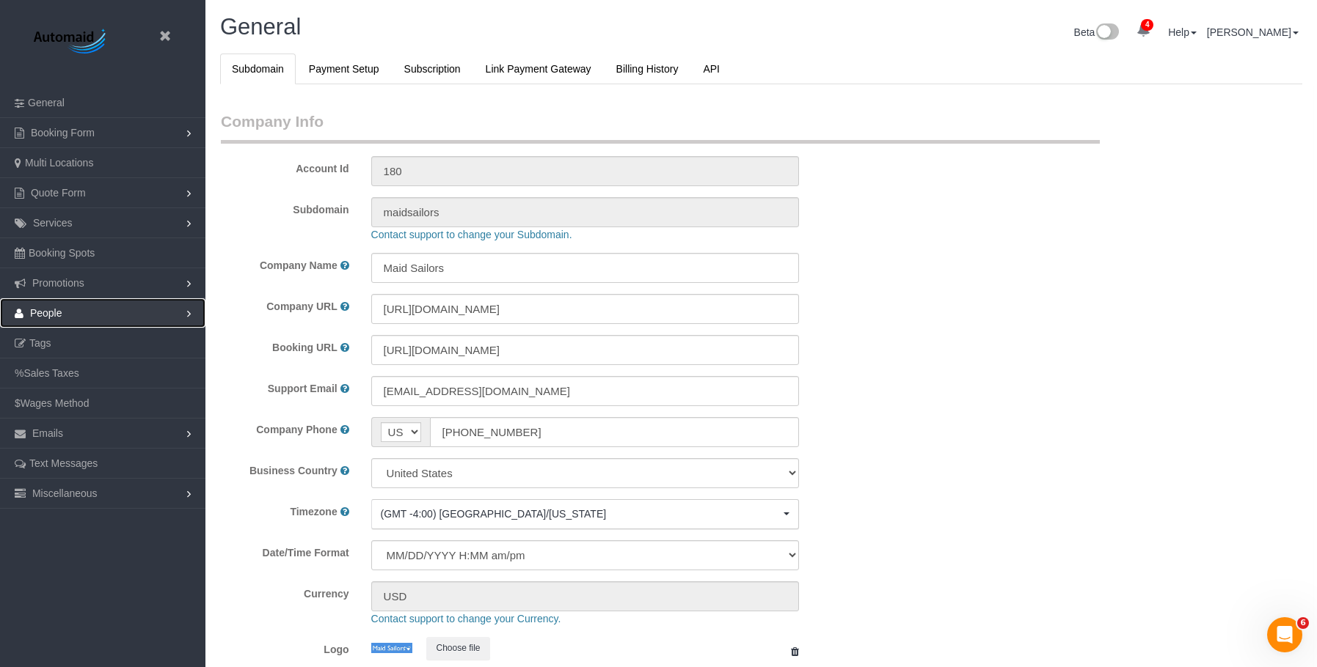
click at [62, 313] on span "People" at bounding box center [46, 313] width 32 height 12
click at [55, 341] on link "Teams" at bounding box center [102, 343] width 205 height 29
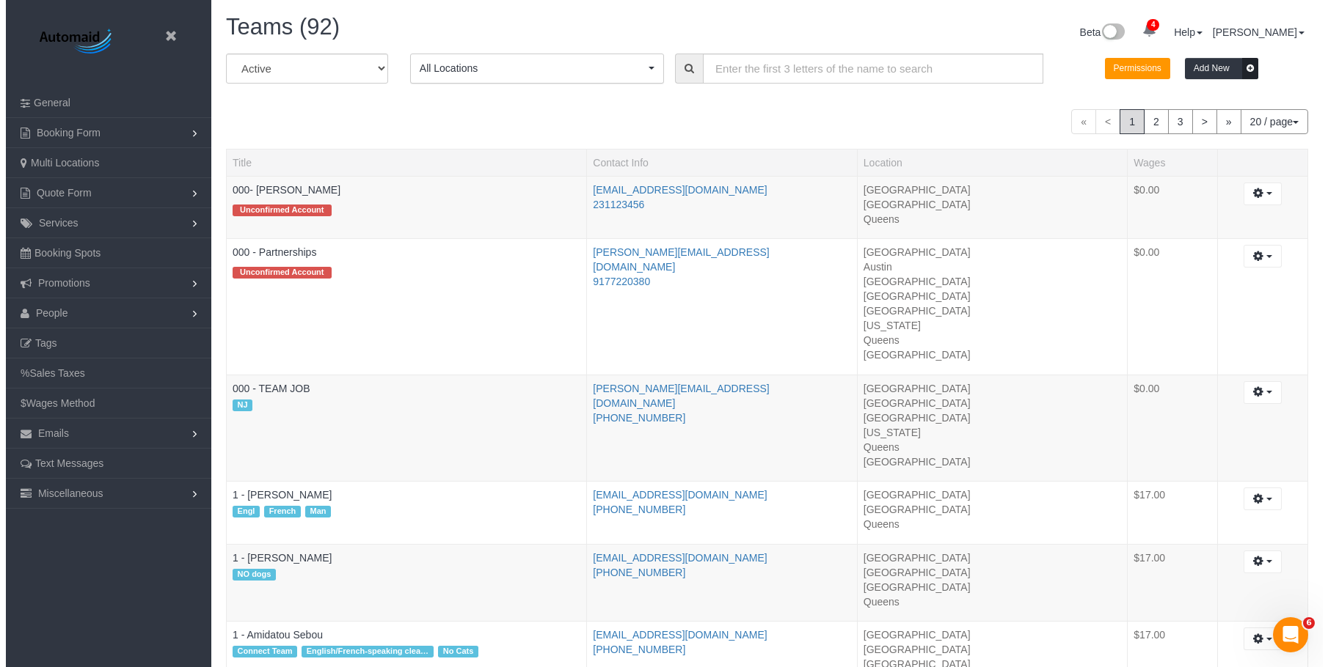
scroll to position [1756, 1317]
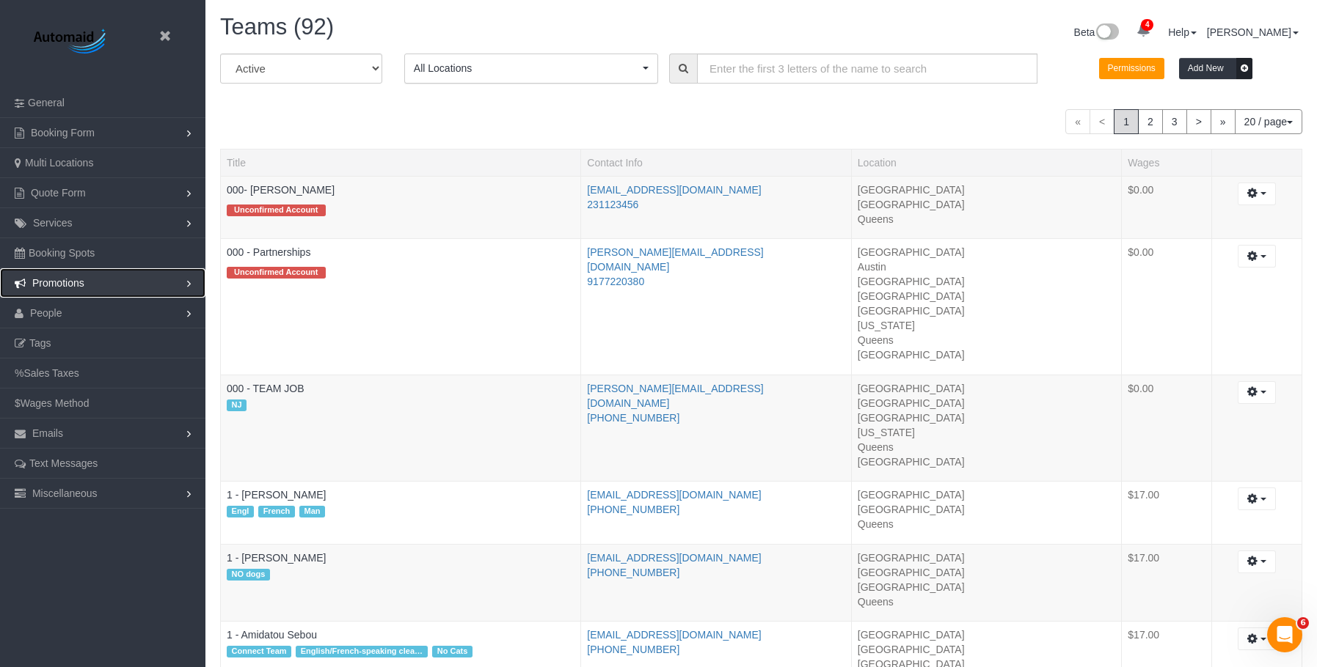
click at [69, 285] on span "Promotions" at bounding box center [58, 283] width 52 height 12
click at [62, 311] on link "Discount Codes" at bounding box center [102, 313] width 205 height 29
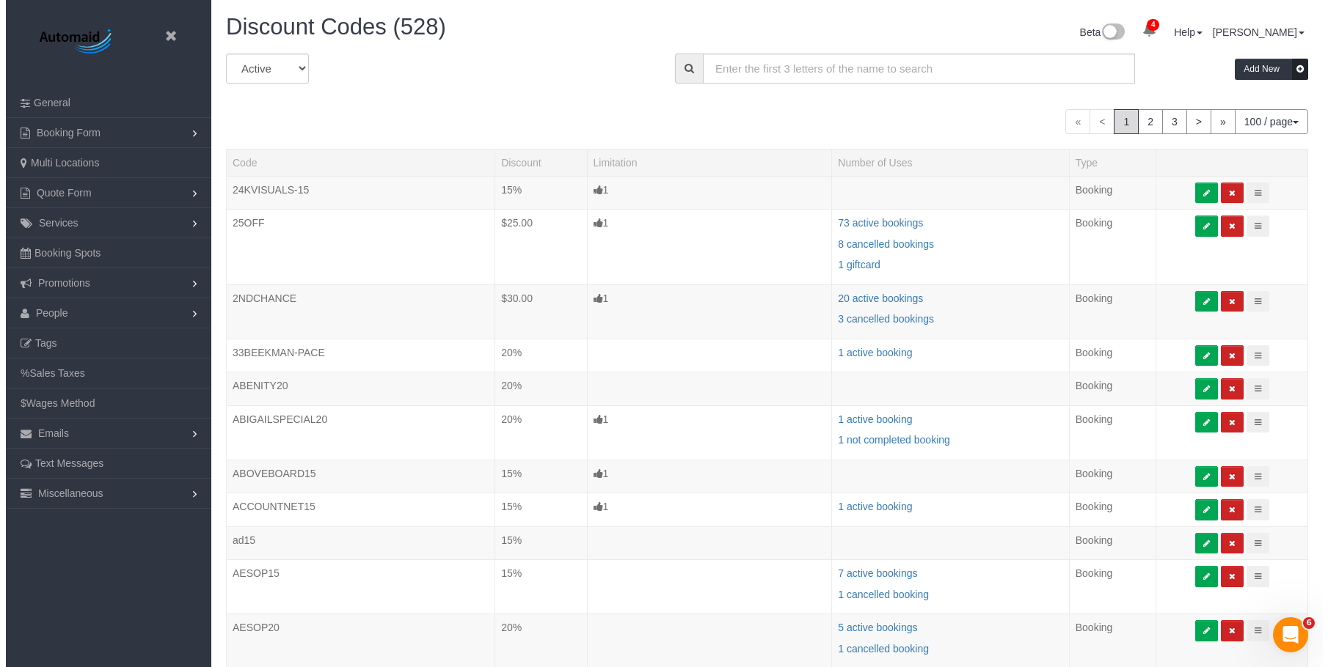
scroll to position [4371, 1317]
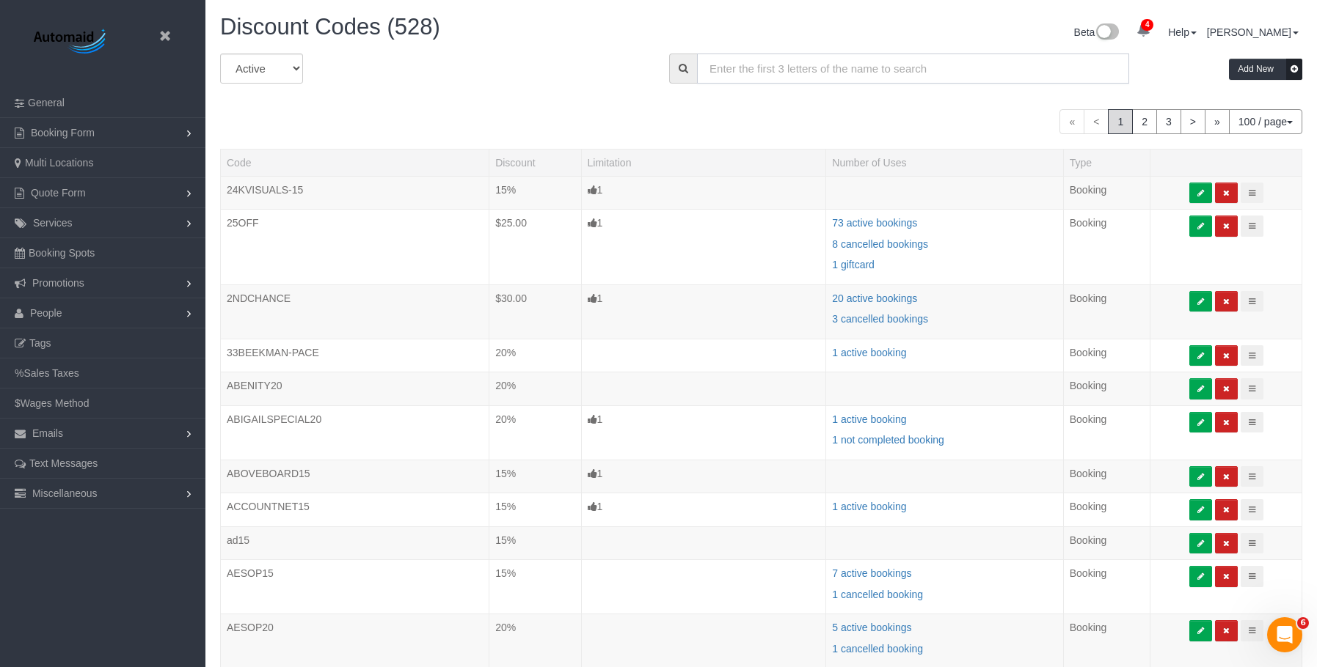
click at [821, 65] on input "text" at bounding box center [913, 69] width 432 height 30
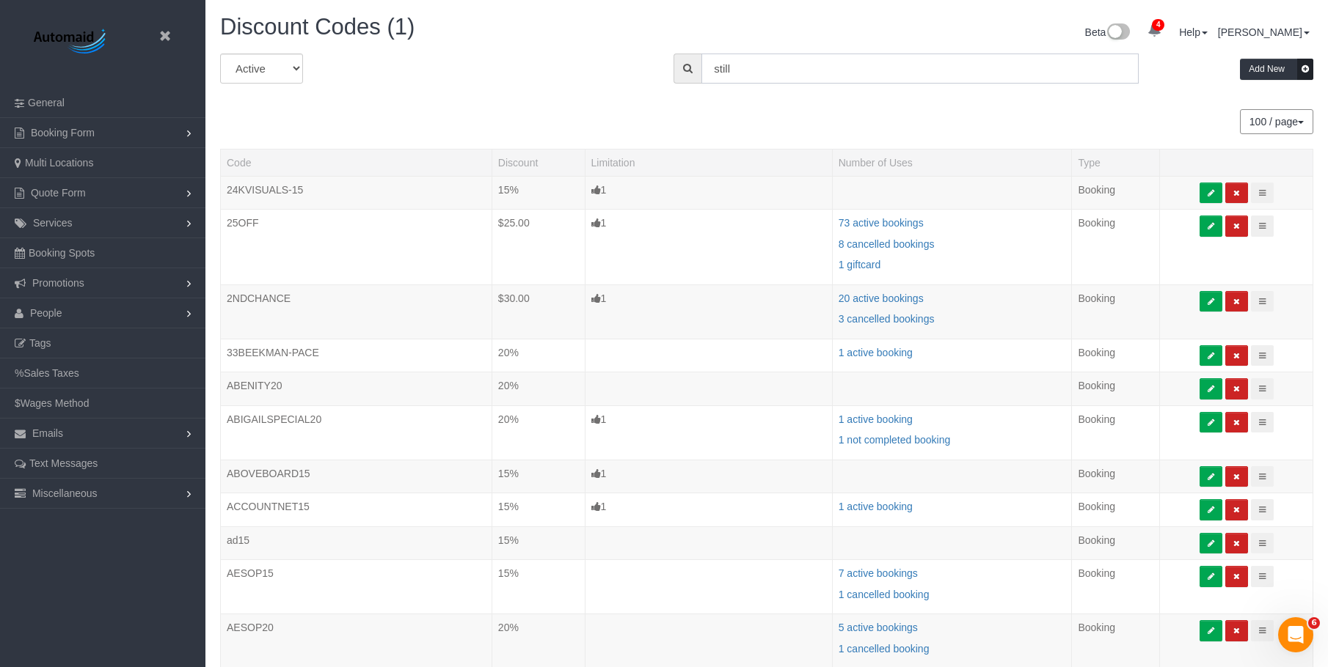
scroll to position [73028, 72016]
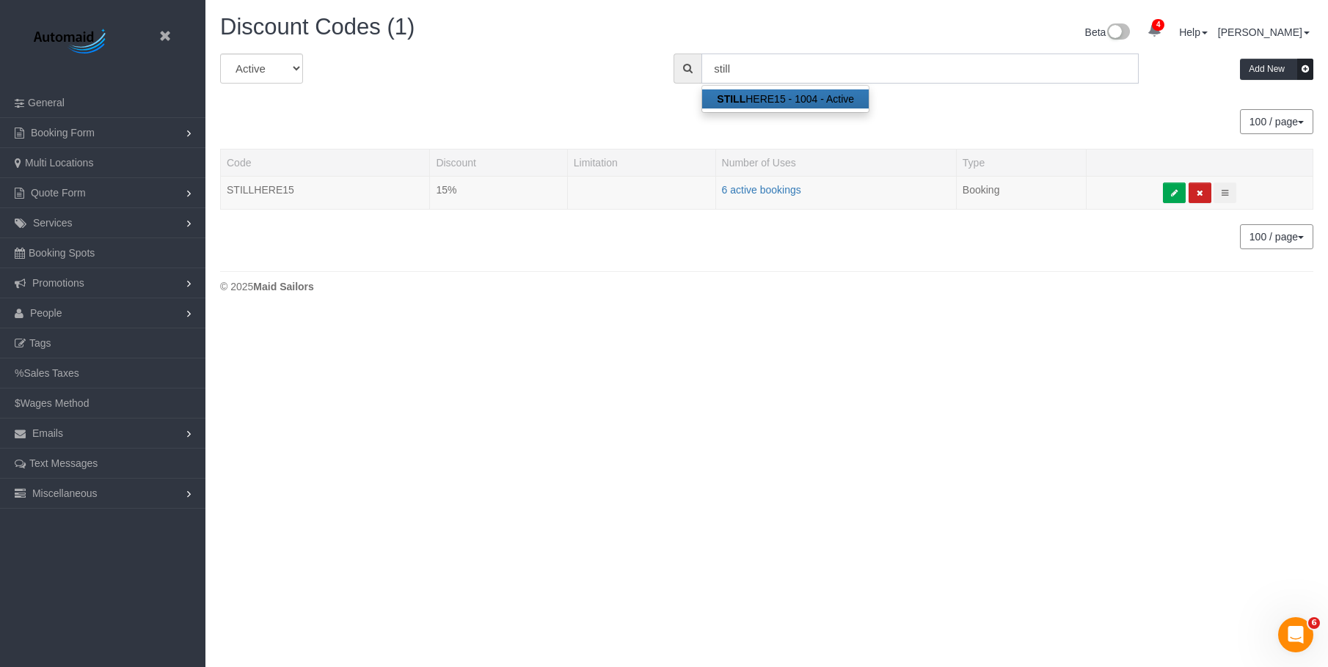
type input "still"
click at [572, 382] on body "Beta Close Settings General Booking Form Install Form Customize Form Fields Def…" at bounding box center [664, 333] width 1328 height 667
drag, startPoint x: 313, startPoint y: 187, endPoint x: 226, endPoint y: 194, distance: 87.5
click at [226, 194] on td "STILLHERE15" at bounding box center [325, 193] width 209 height 34
copy td "STILLHERE15"
